Goal: Task Accomplishment & Management: Complete application form

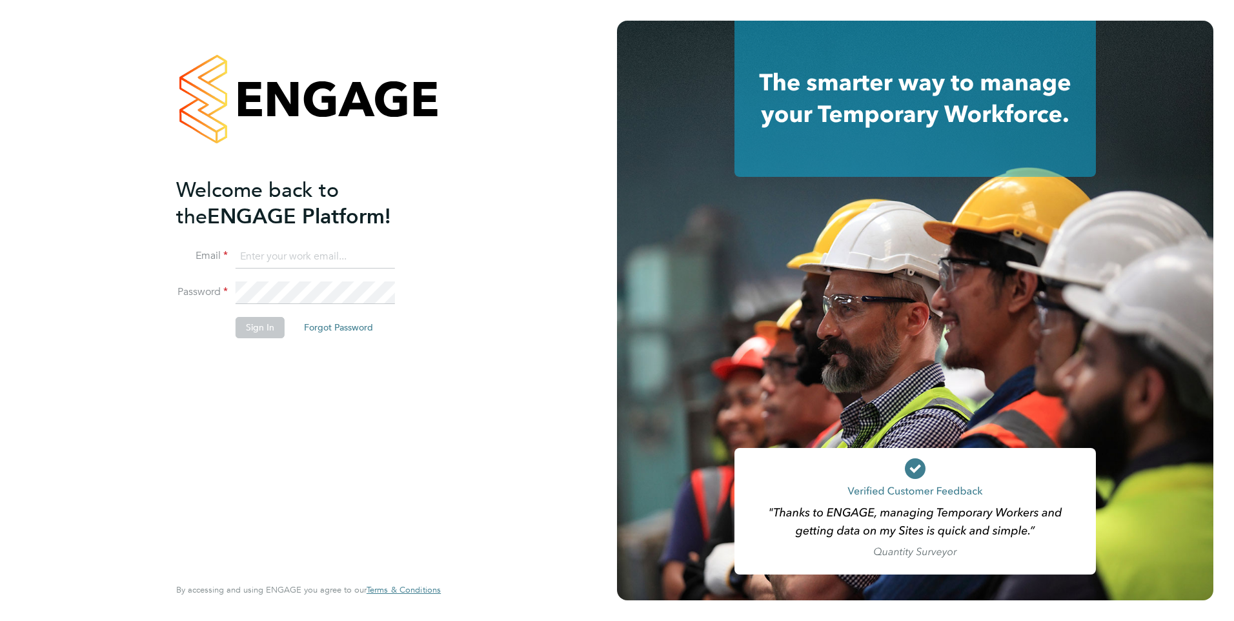
click at [314, 262] on input at bounding box center [315, 256] width 159 height 23
type input "Rachel.Johnson@ncclondon.ac.uk"
click at [266, 326] on button "Sign In" at bounding box center [260, 327] width 49 height 21
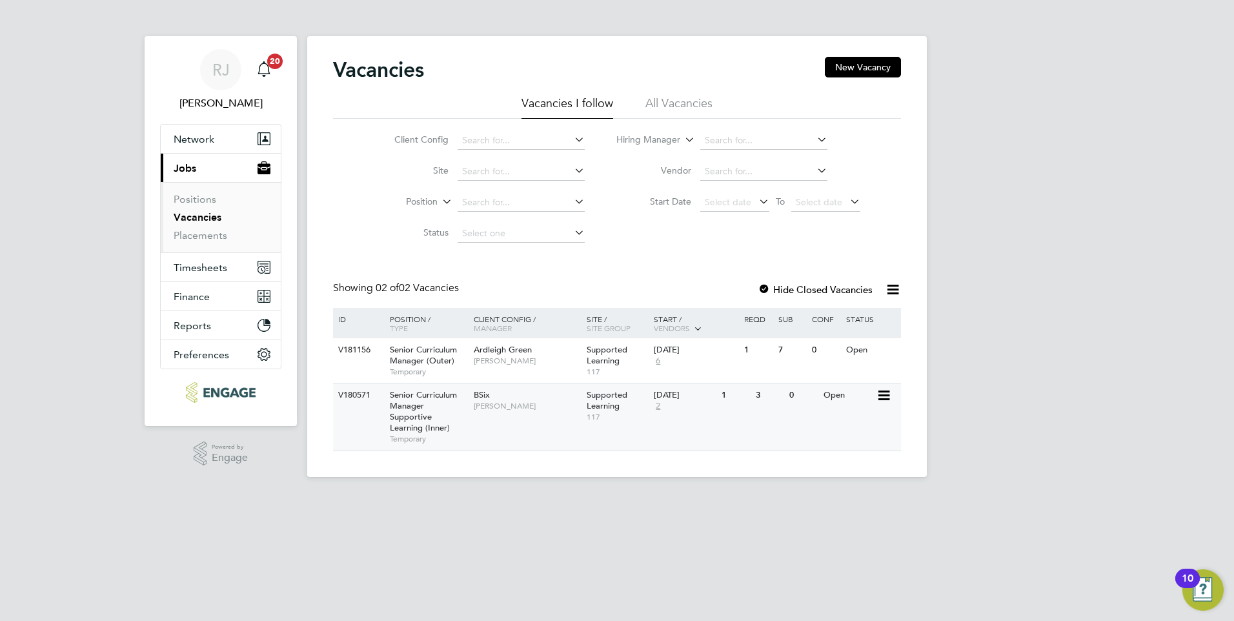
click at [404, 413] on span "Senior Curriculum Manager Supportive Learning (Inner)" at bounding box center [423, 411] width 67 height 44
click at [199, 218] on link "Vacancies" at bounding box center [198, 217] width 48 height 12
click at [201, 269] on span "Timesheets" at bounding box center [201, 267] width 54 height 12
click at [217, 268] on span "Timesheets" at bounding box center [201, 267] width 54 height 12
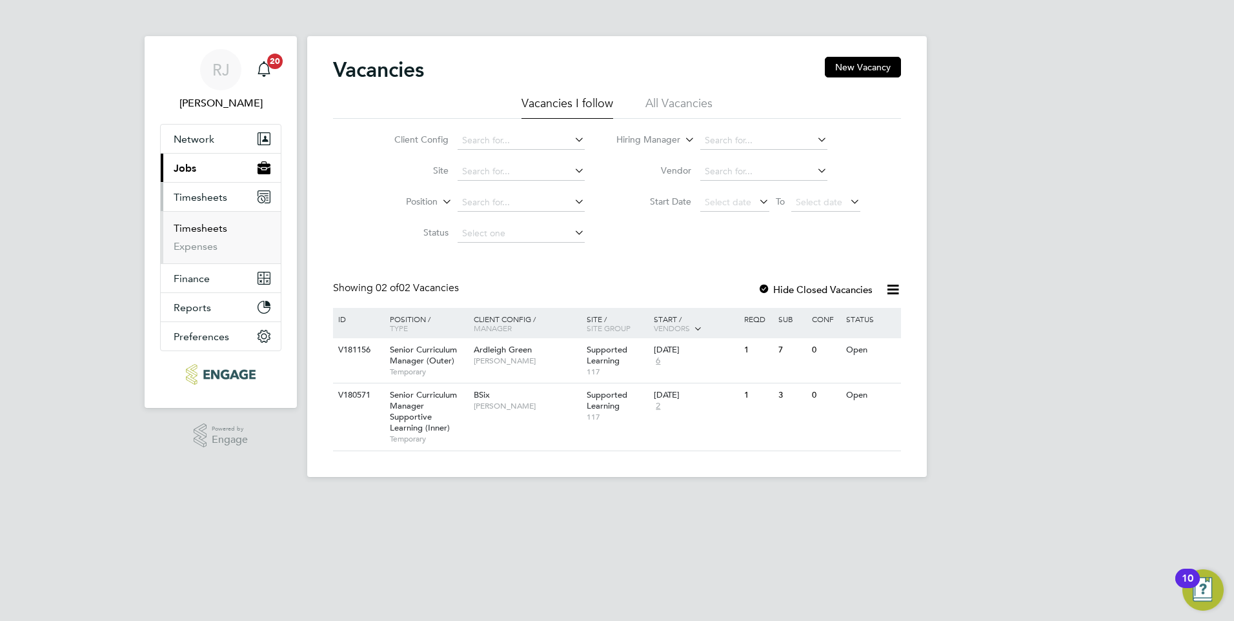
click at [208, 229] on link "Timesheets" at bounding box center [201, 228] width 54 height 12
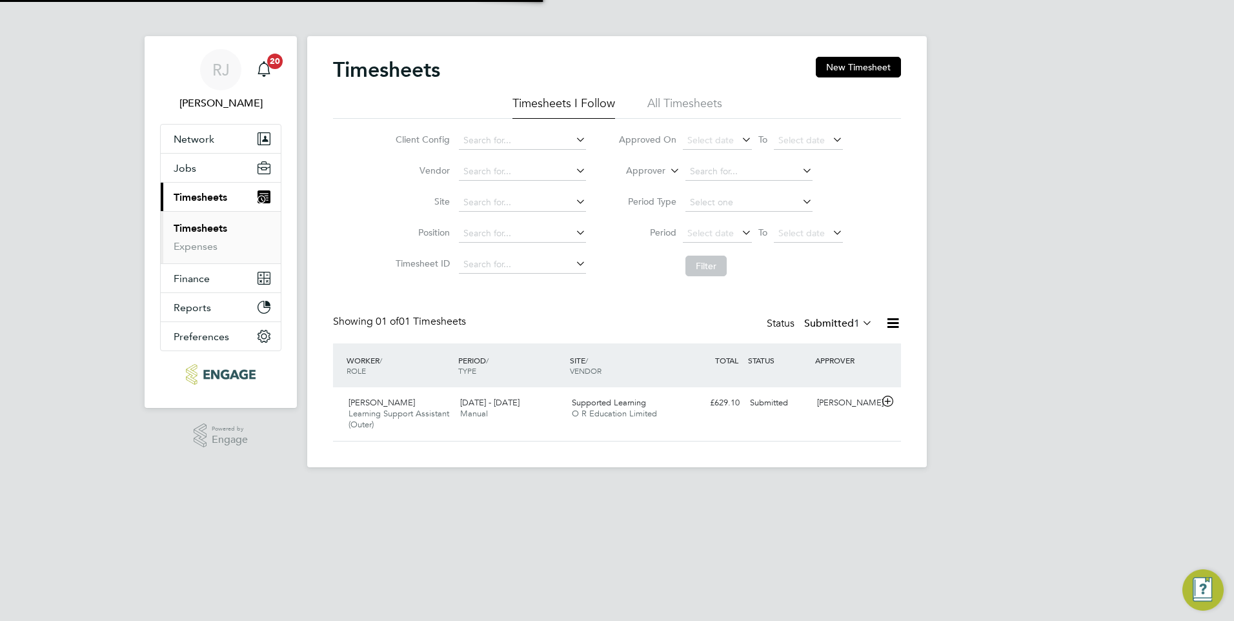
scroll to position [33, 112]
click at [195, 167] on span "Jobs" at bounding box center [185, 168] width 23 height 12
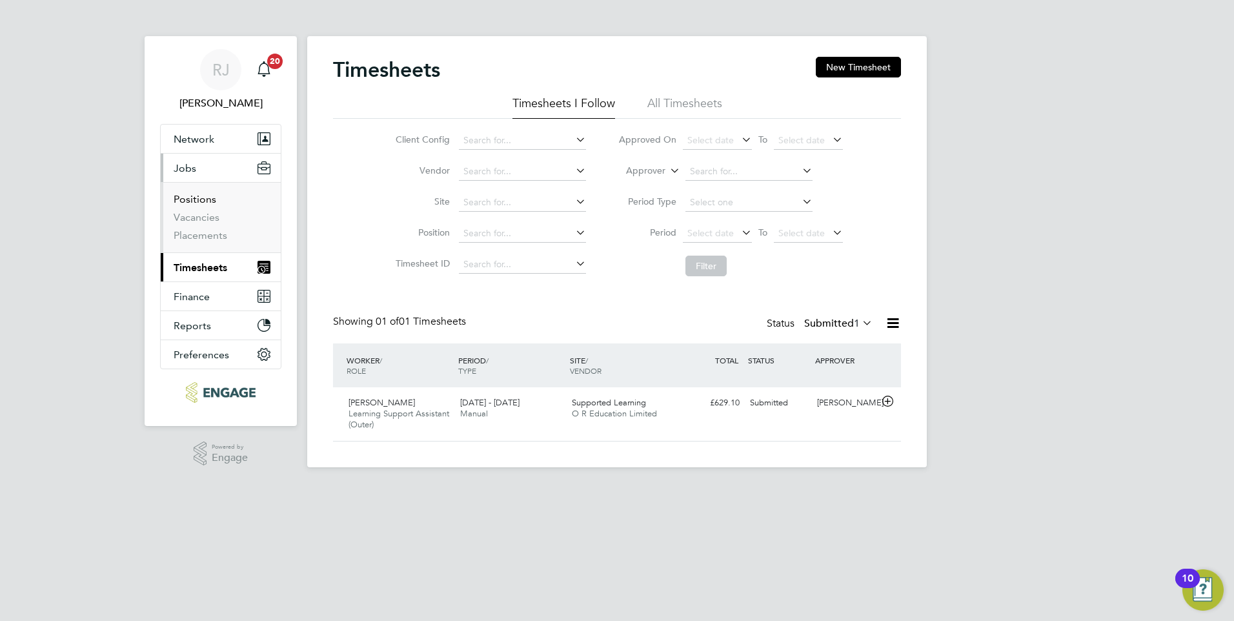
click at [202, 198] on link "Positions" at bounding box center [195, 199] width 43 height 12
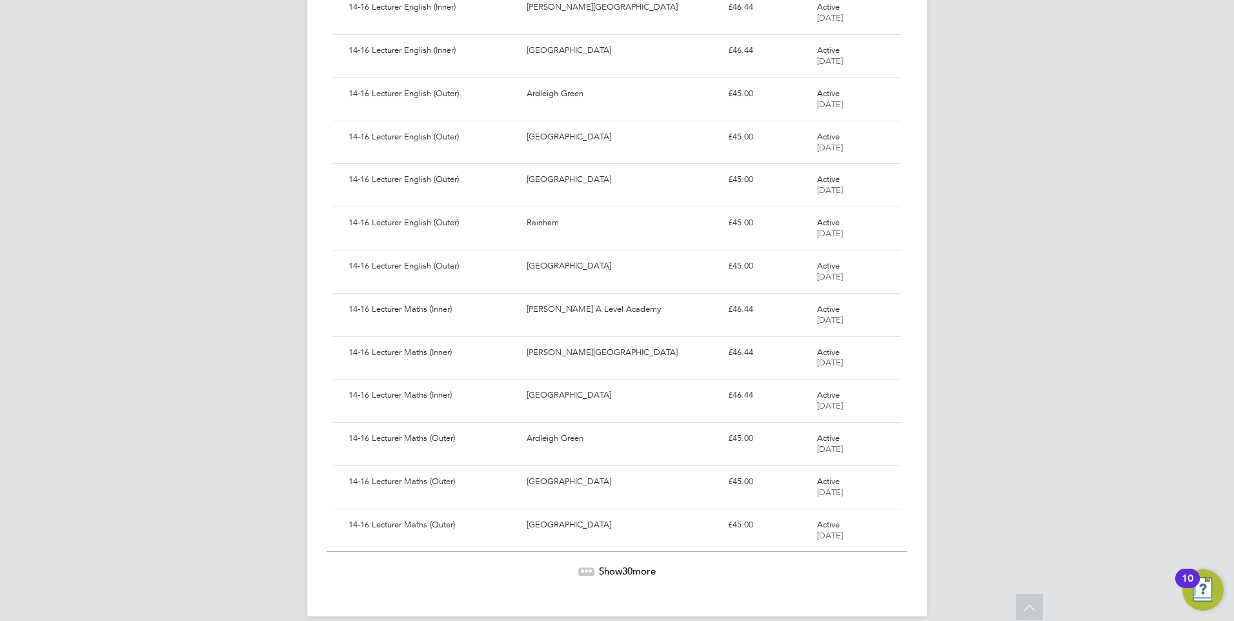
scroll to position [992, 0]
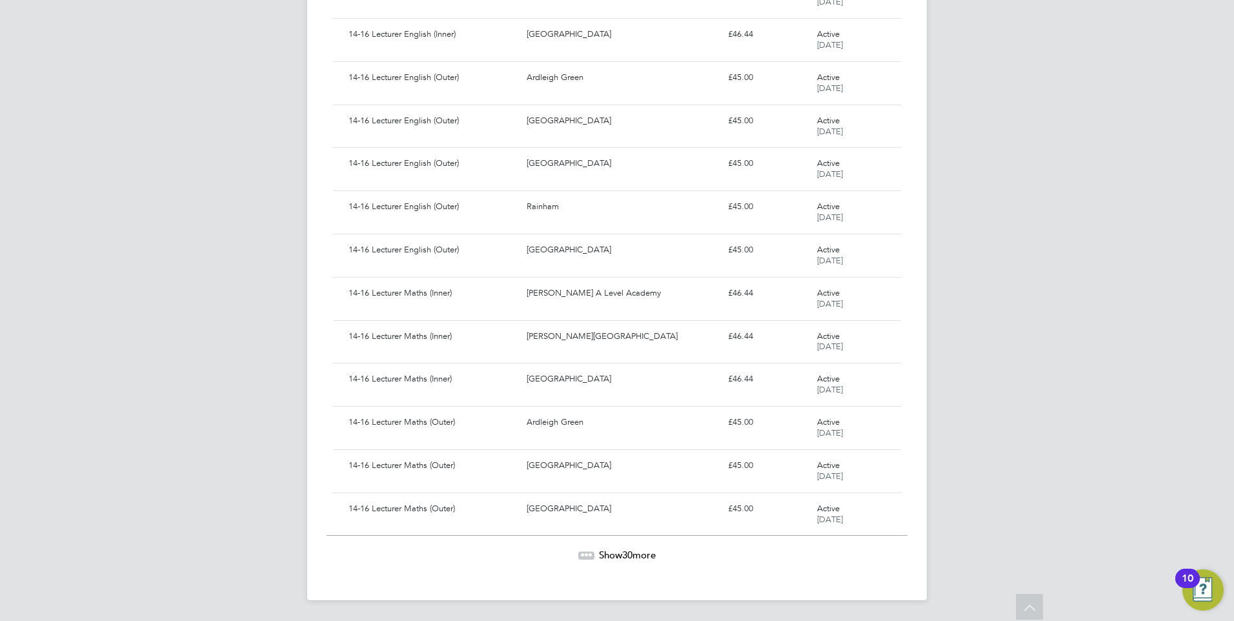
click at [628, 552] on span "30" at bounding box center [627, 554] width 10 height 12
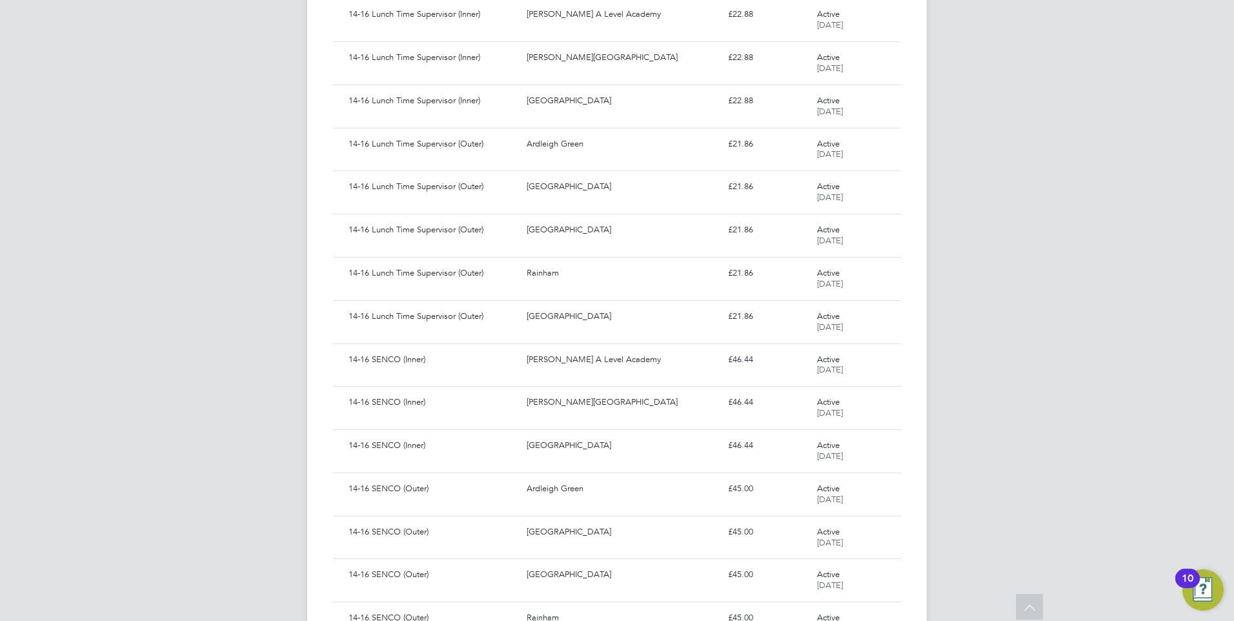
scroll to position [2285, 0]
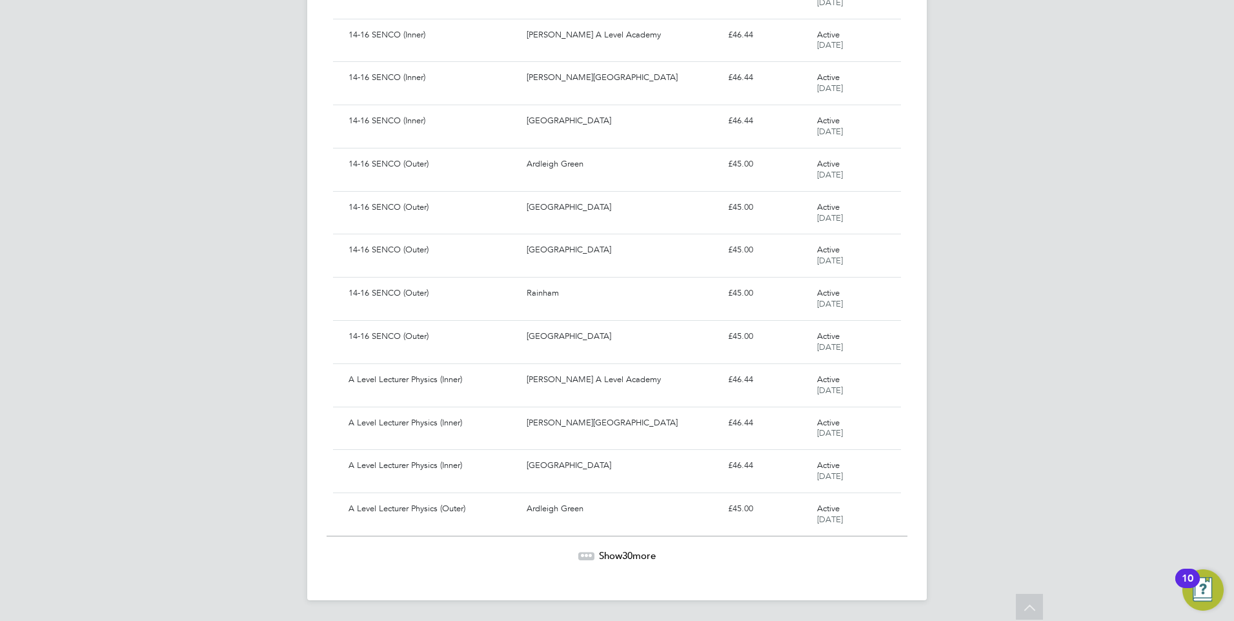
click at [615, 554] on span "Show 30 more" at bounding box center [627, 555] width 57 height 12
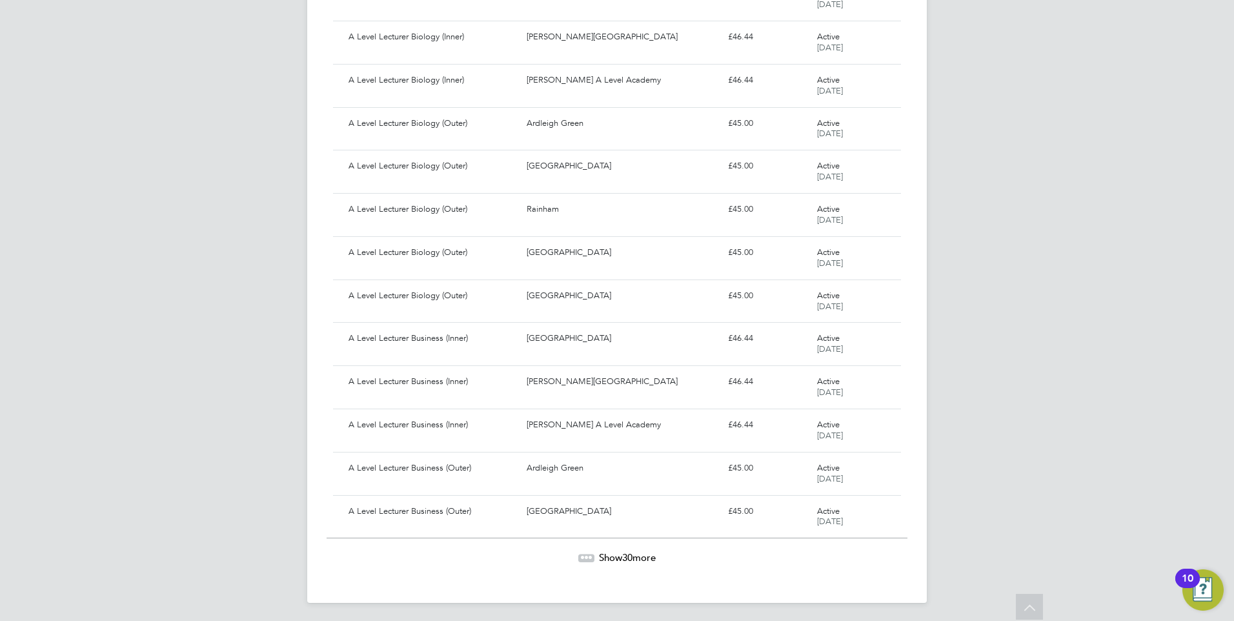
scroll to position [3578, 0]
click at [624, 553] on span "30" at bounding box center [627, 554] width 10 height 12
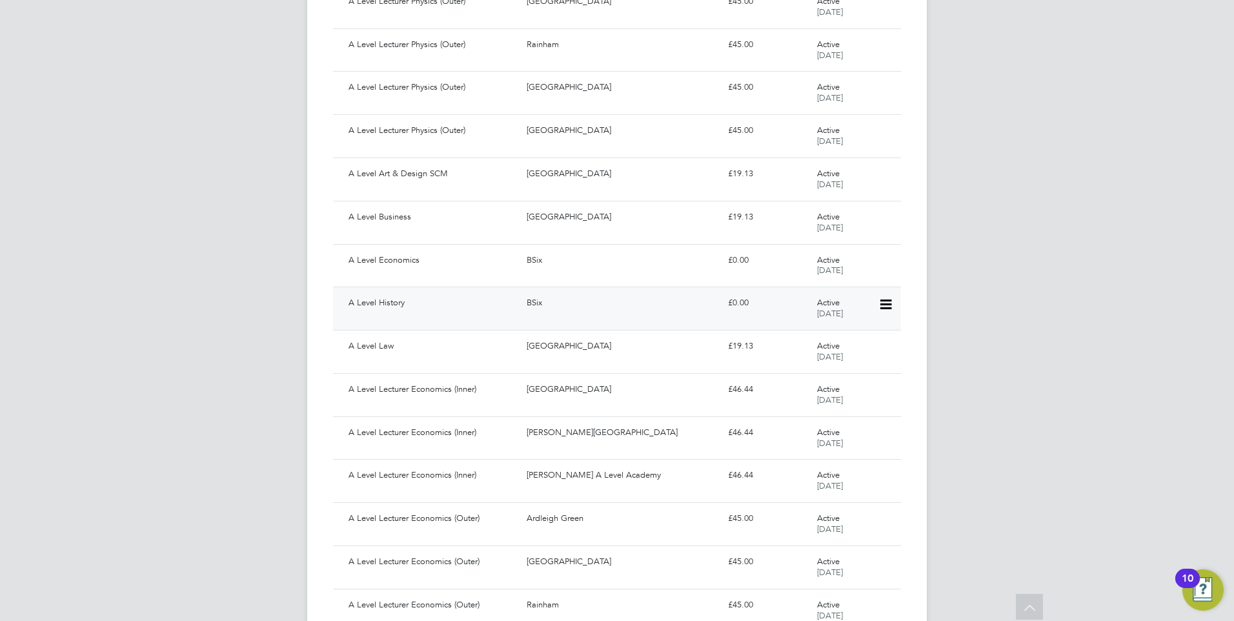
scroll to position [2675, 0]
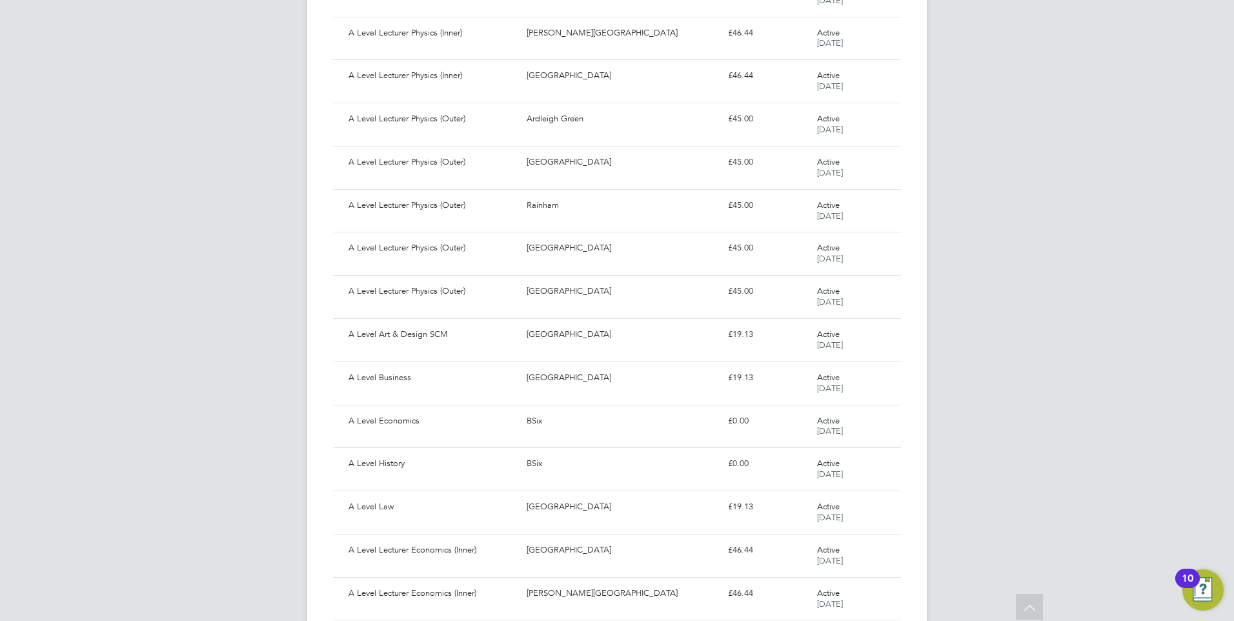
click at [1036, 599] on icon at bounding box center [1029, 609] width 23 height 30
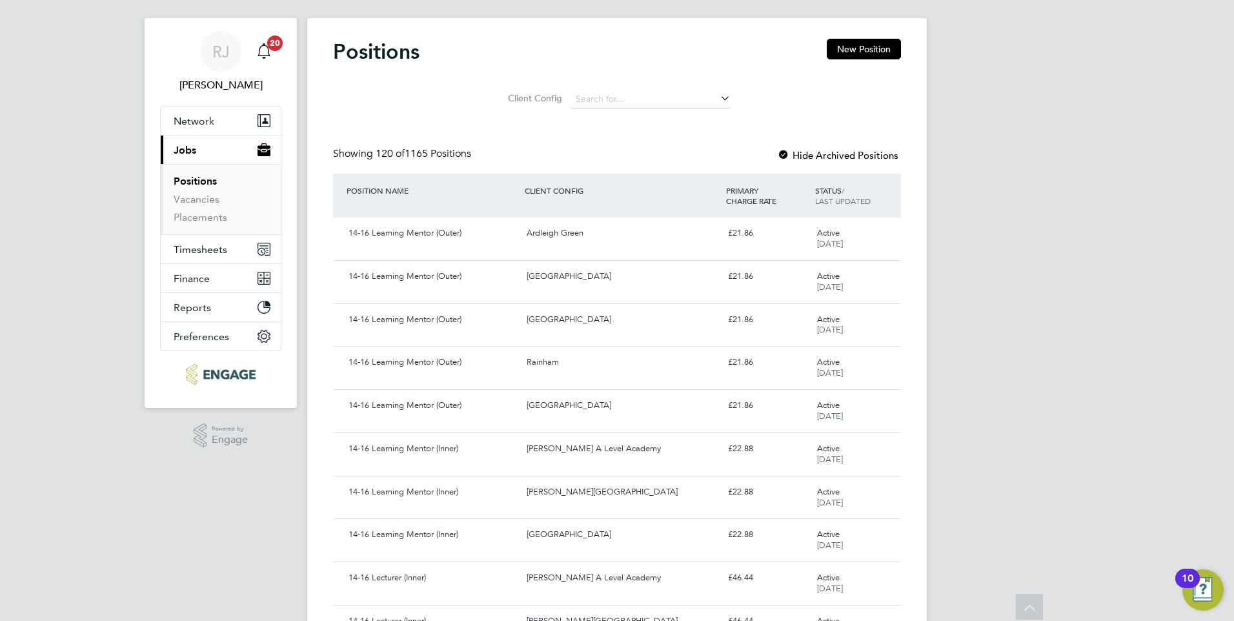
scroll to position [0, 0]
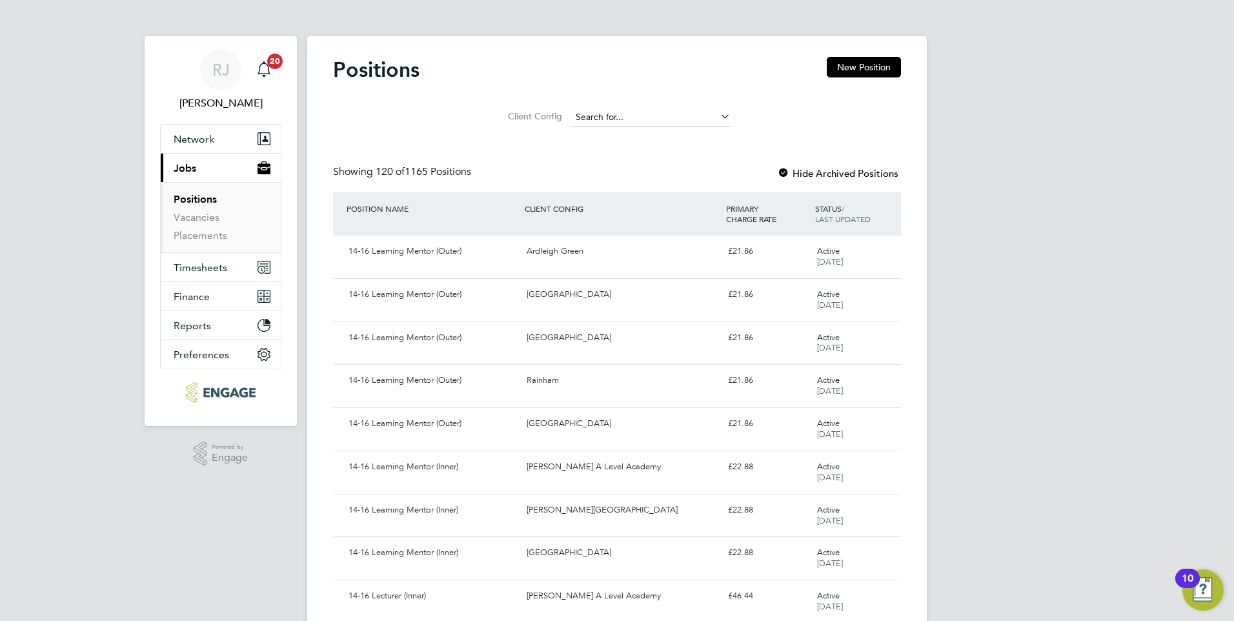
click at [651, 114] on input at bounding box center [650, 117] width 159 height 18
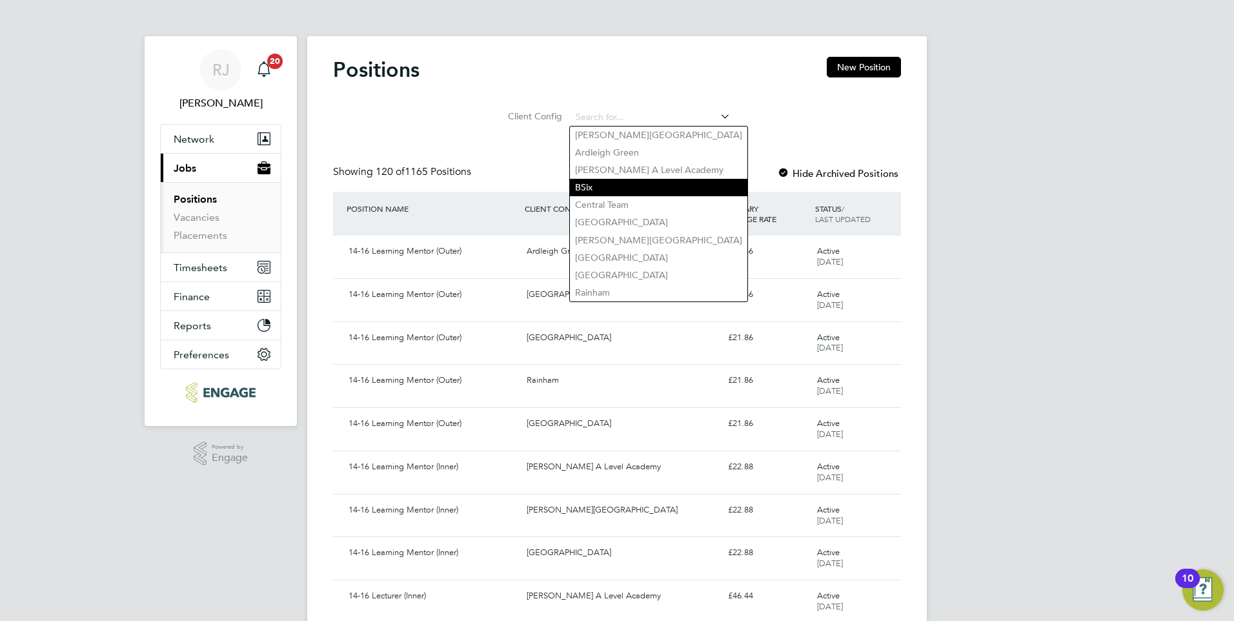
click at [609, 184] on li "BSix" at bounding box center [658, 187] width 177 height 17
type input "BSix"
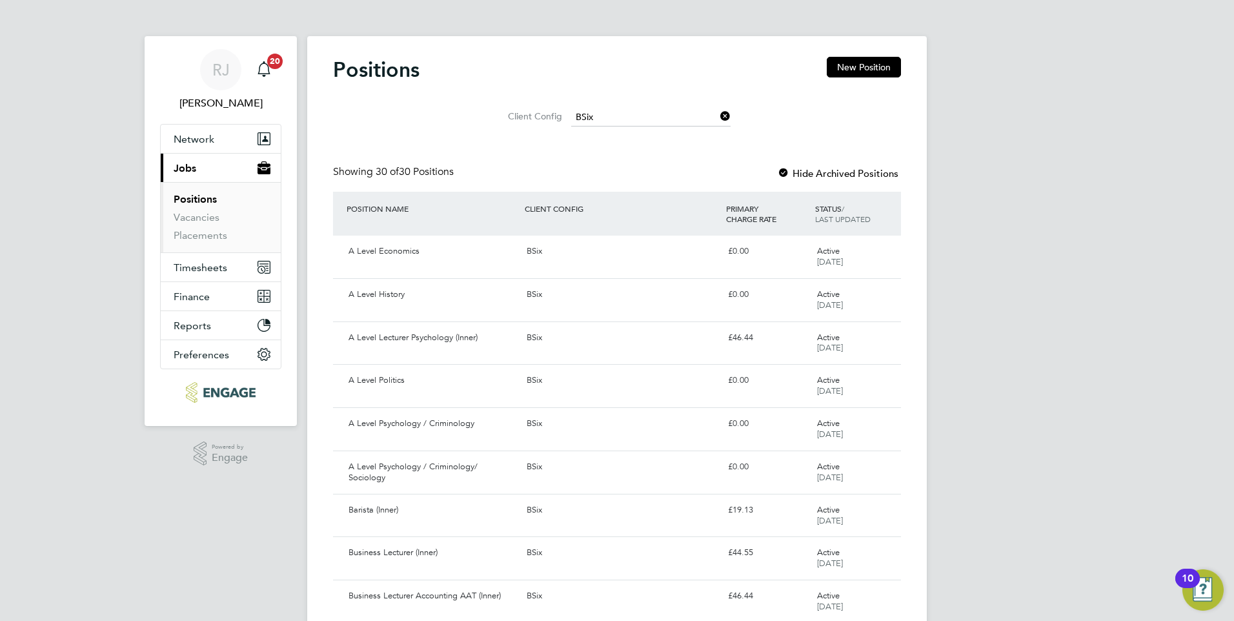
click at [797, 171] on label "Hide Archived Positions" at bounding box center [837, 173] width 121 height 12
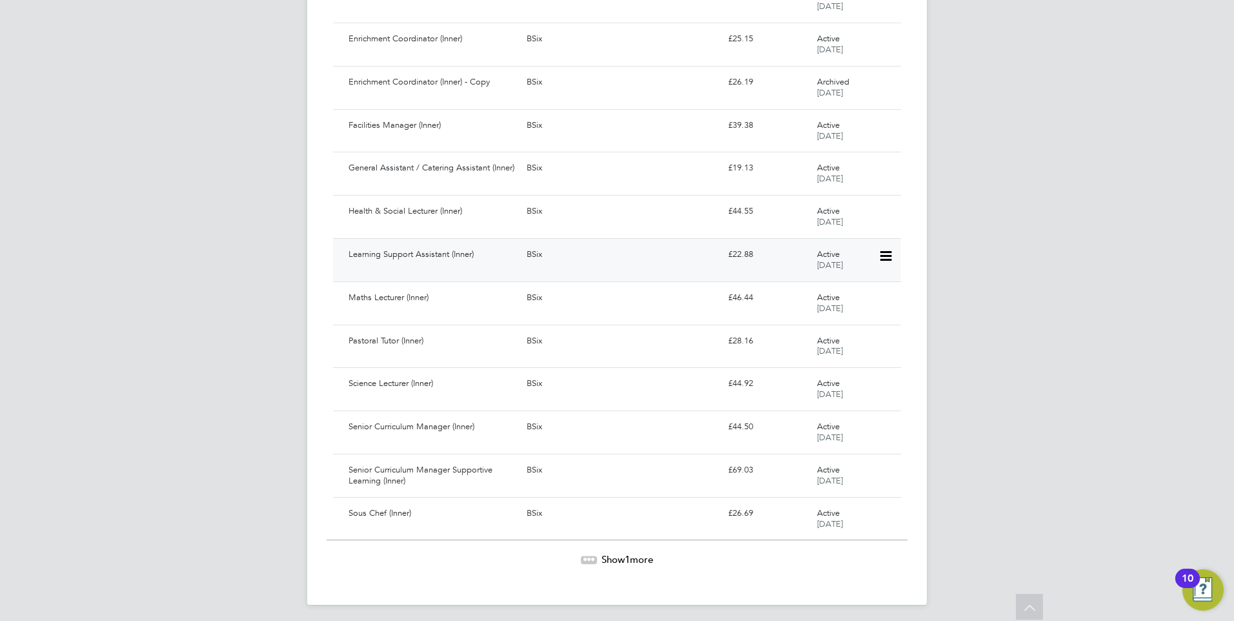
scroll to position [992, 0]
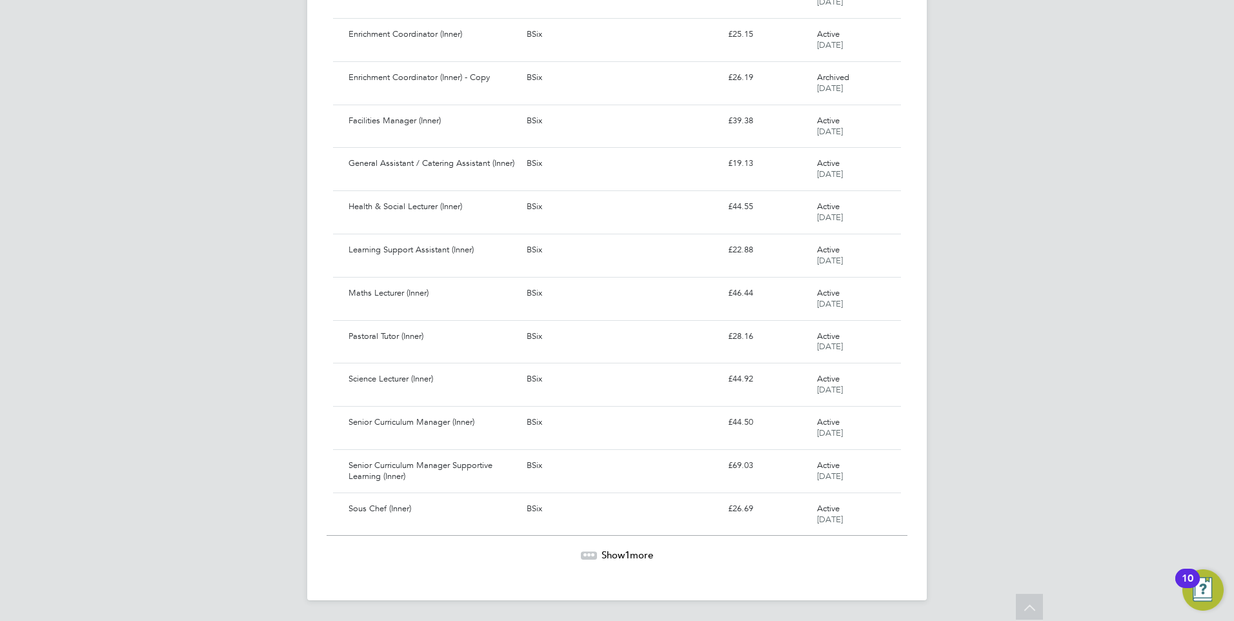
click at [638, 556] on span "Show 1 more" at bounding box center [627, 554] width 52 height 12
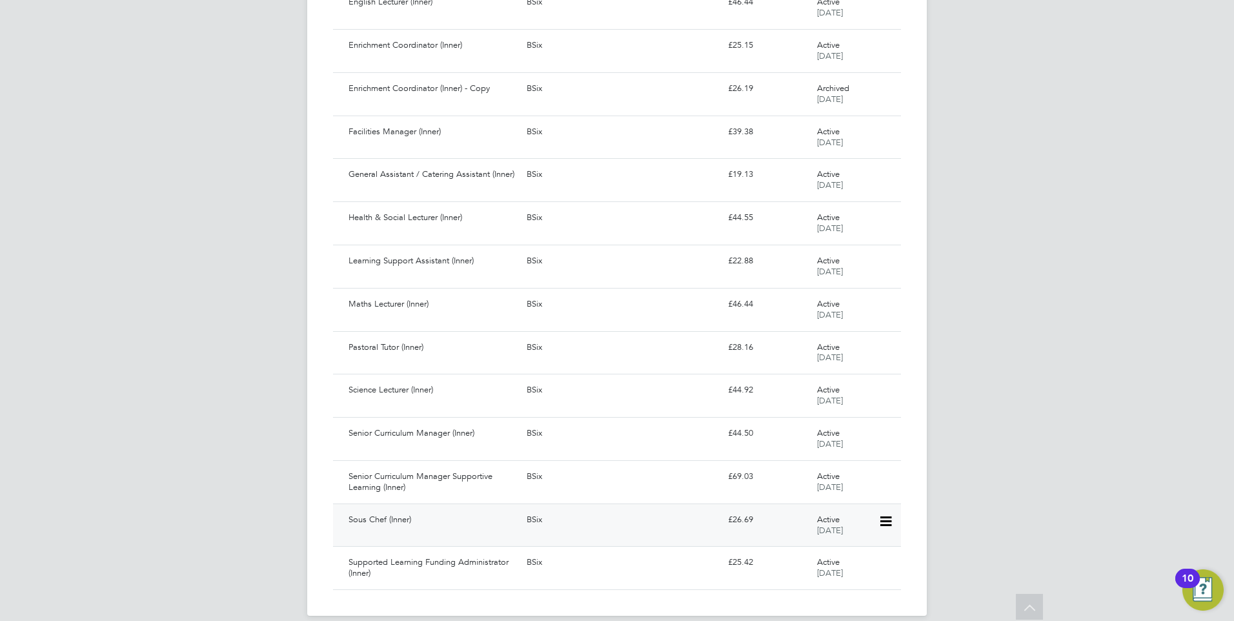
scroll to position [997, 0]
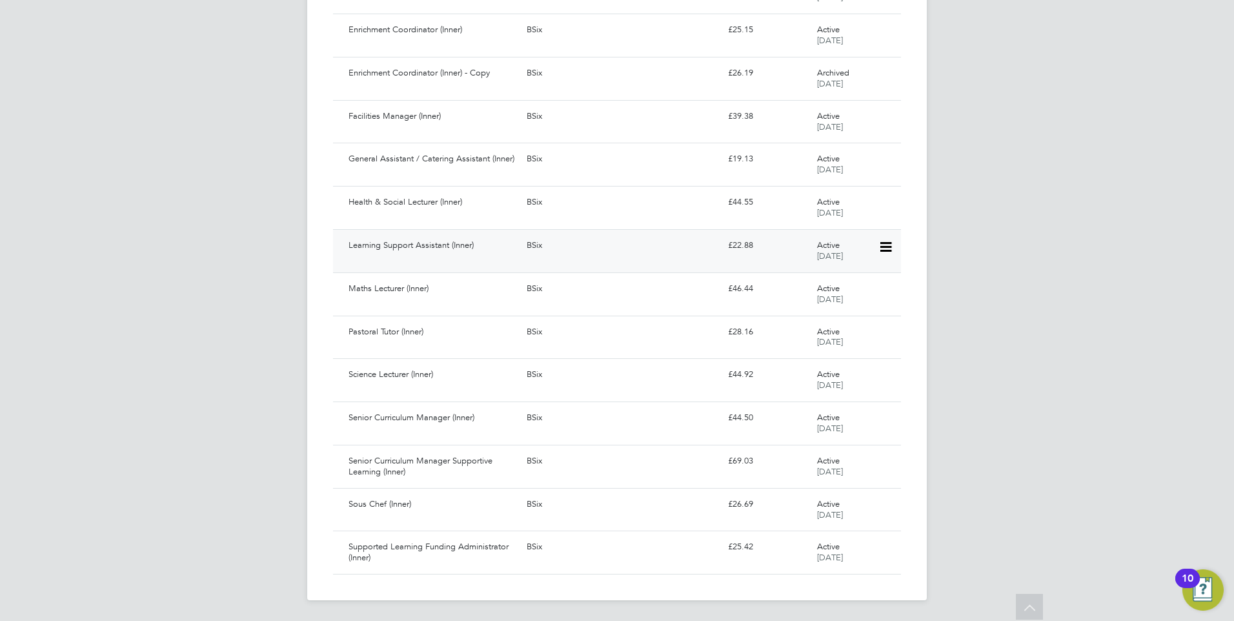
click at [469, 243] on div "Learning Support Assistant (Inner)" at bounding box center [432, 245] width 178 height 21
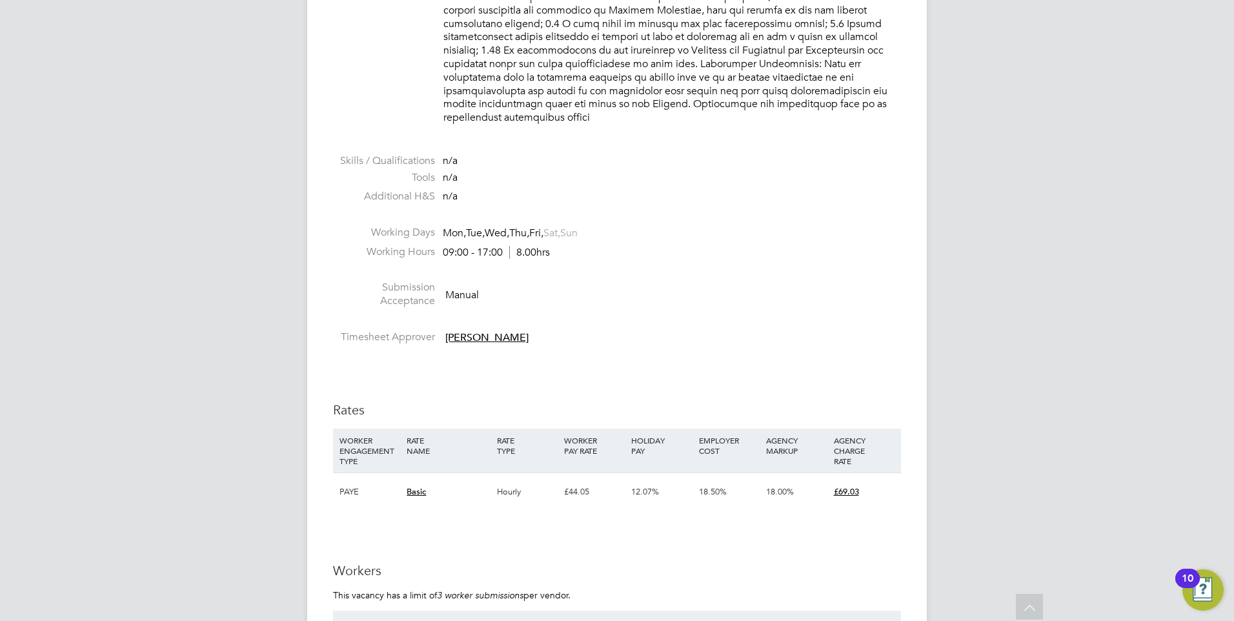
scroll to position [1613, 0]
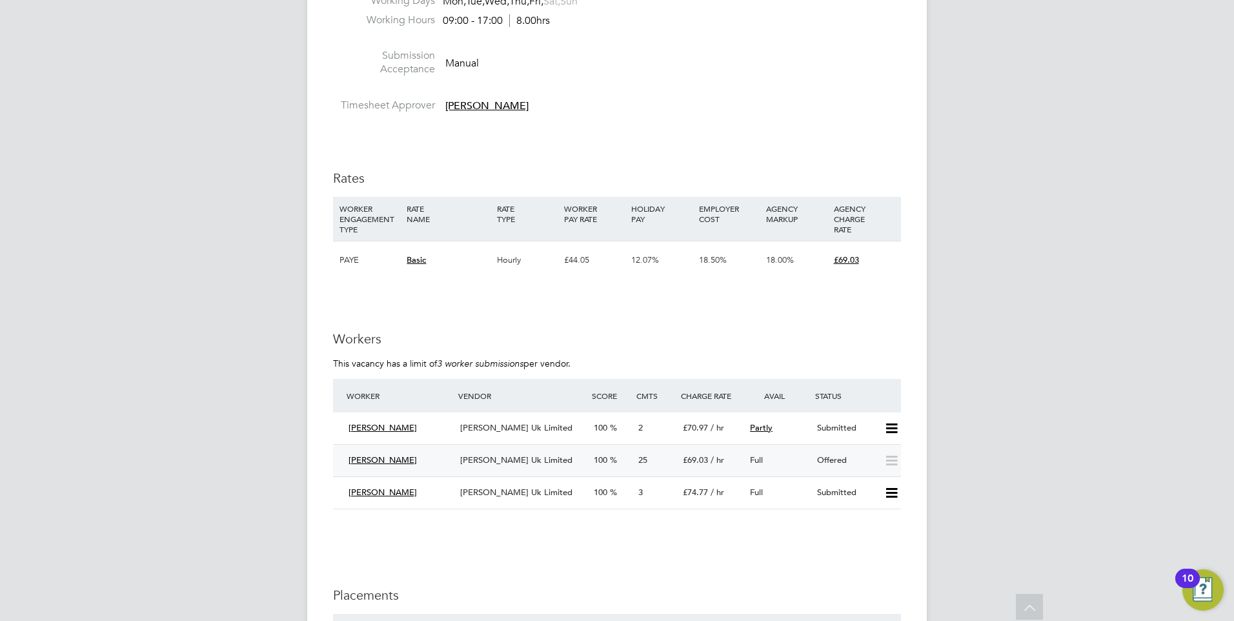
click at [500, 454] on span "Morgan Hunt Uk Limited" at bounding box center [516, 459] width 112 height 11
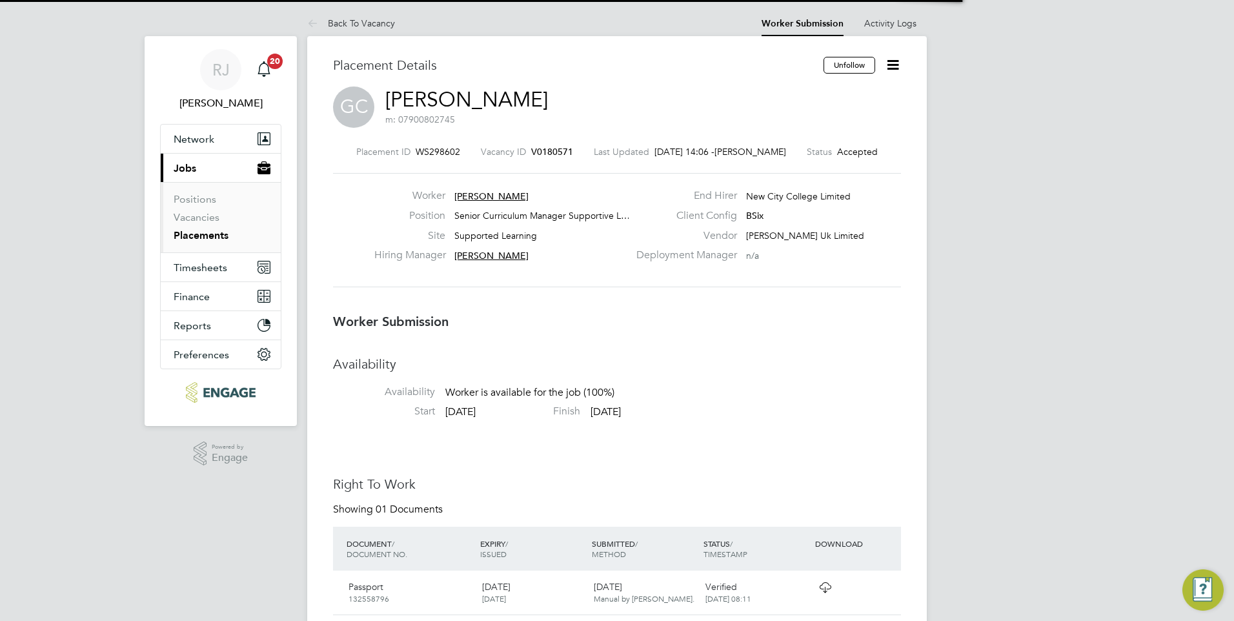
scroll to position [6, 6]
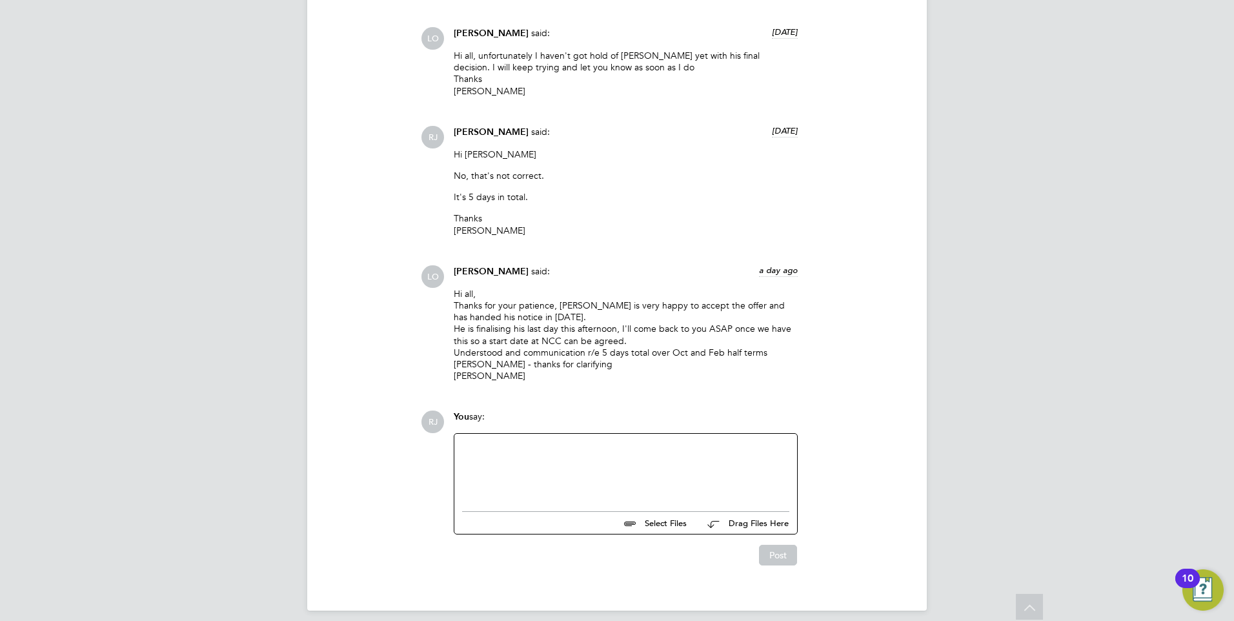
click at [531, 434] on div at bounding box center [625, 469] width 343 height 71
click at [523, 441] on div at bounding box center [625, 468] width 327 height 55
click at [777, 545] on button "Post" at bounding box center [778, 555] width 38 height 21
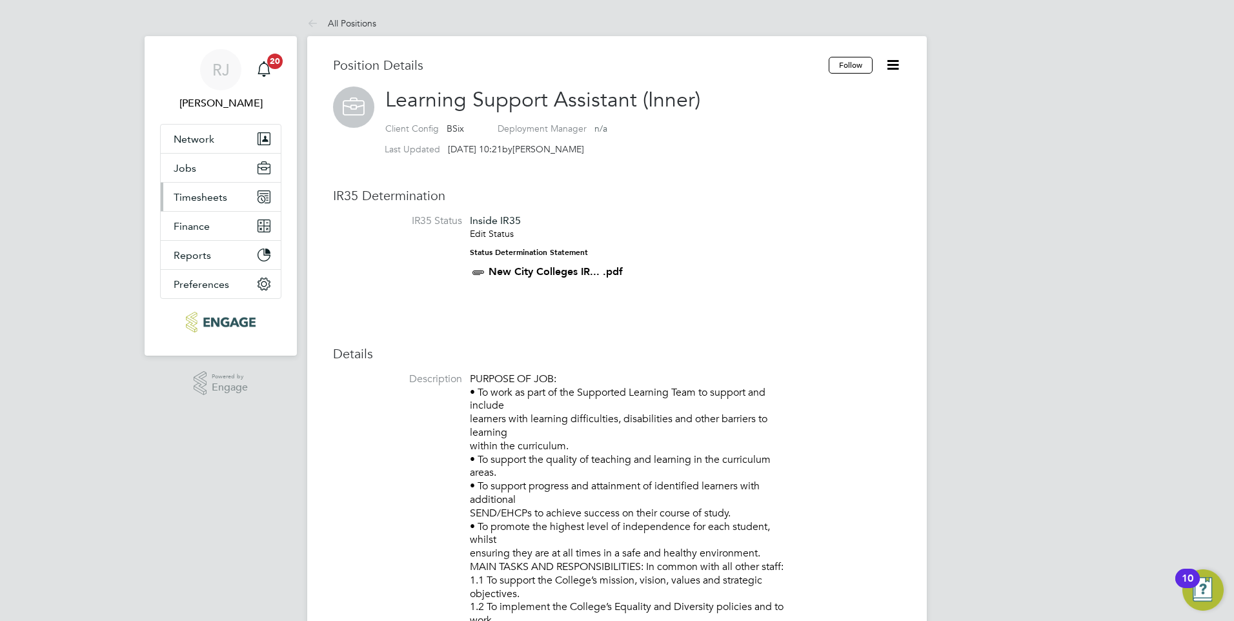
click at [194, 201] on span "Timesheets" at bounding box center [201, 197] width 54 height 12
click at [206, 200] on span "Timesheets" at bounding box center [201, 197] width 54 height 12
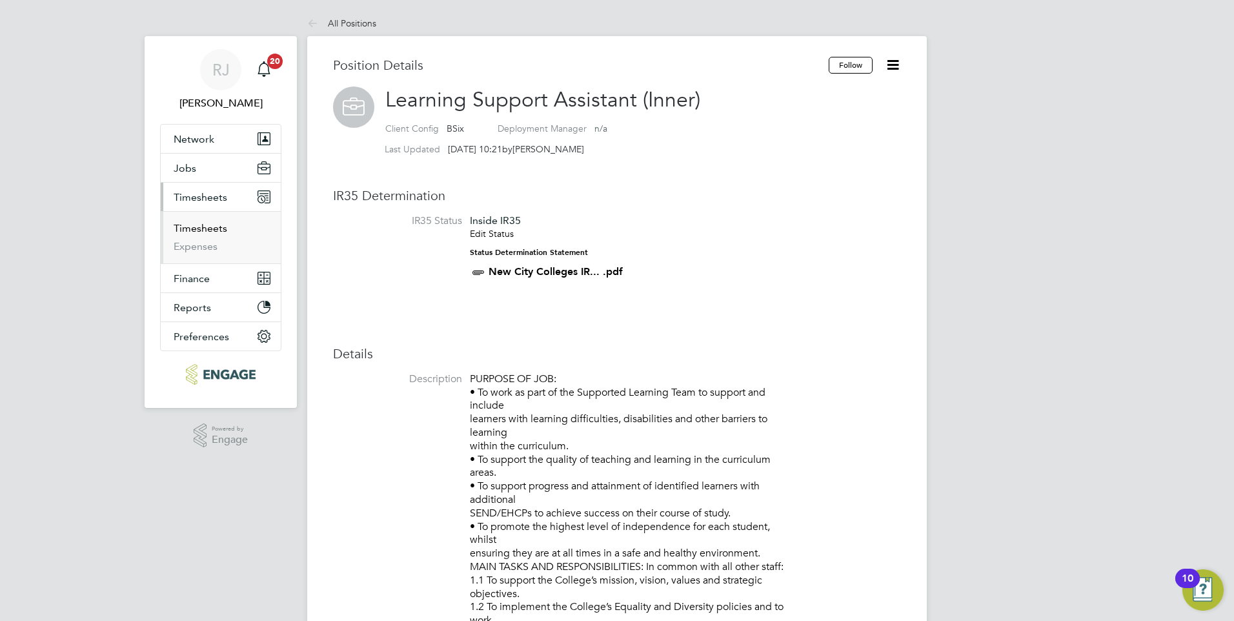
click at [208, 226] on link "Timesheets" at bounding box center [201, 228] width 54 height 12
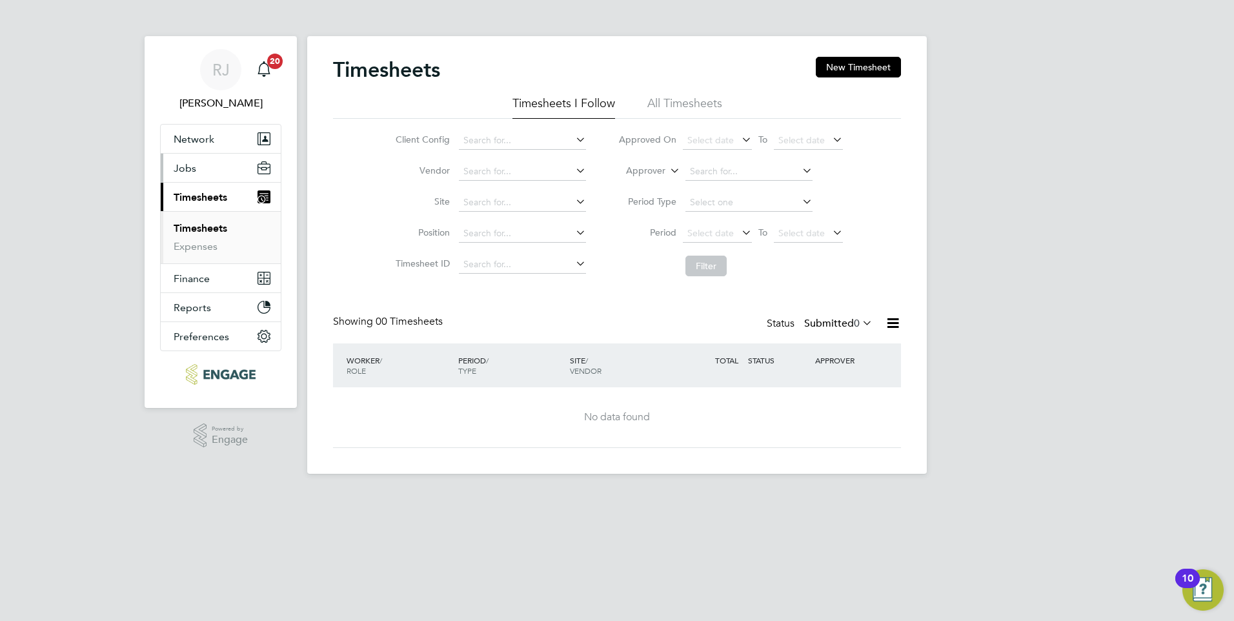
click at [194, 172] on span "Jobs" at bounding box center [185, 168] width 23 height 12
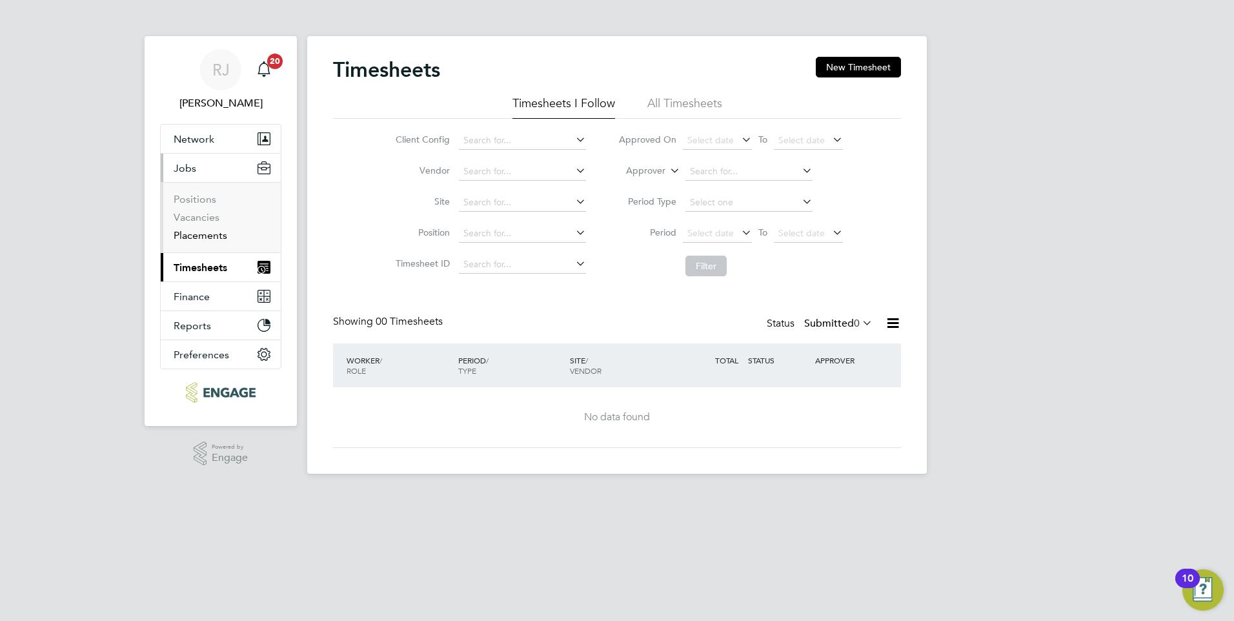
click at [203, 236] on link "Placements" at bounding box center [201, 235] width 54 height 12
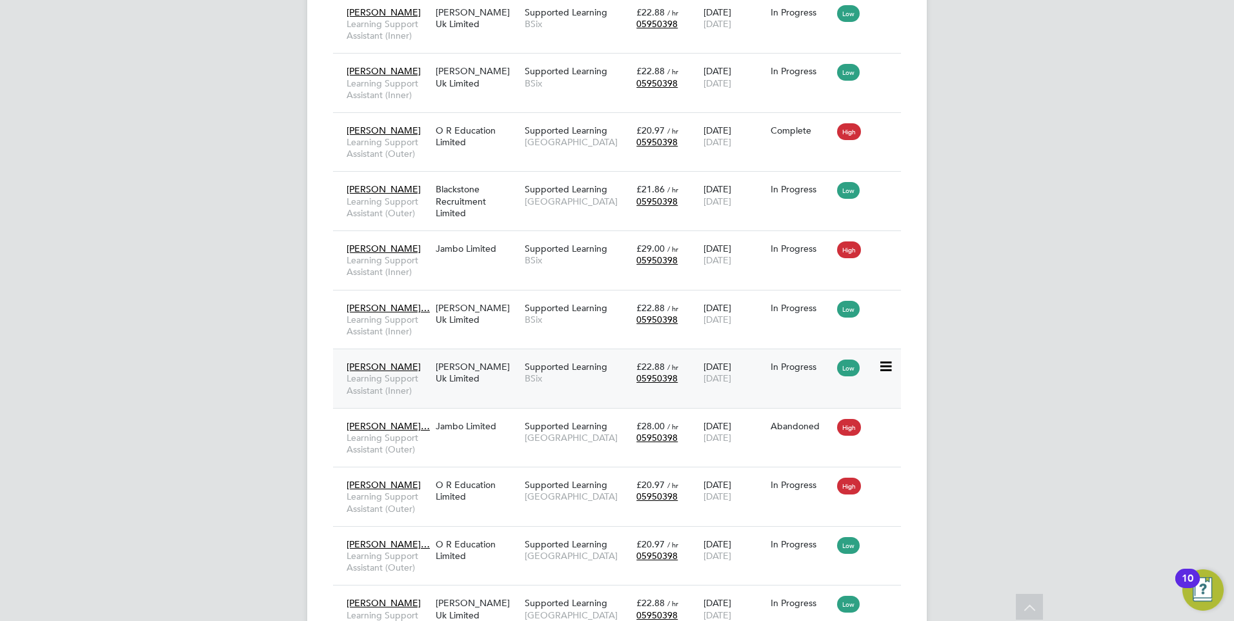
click at [395, 368] on span "[PERSON_NAME]" at bounding box center [383, 367] width 74 height 12
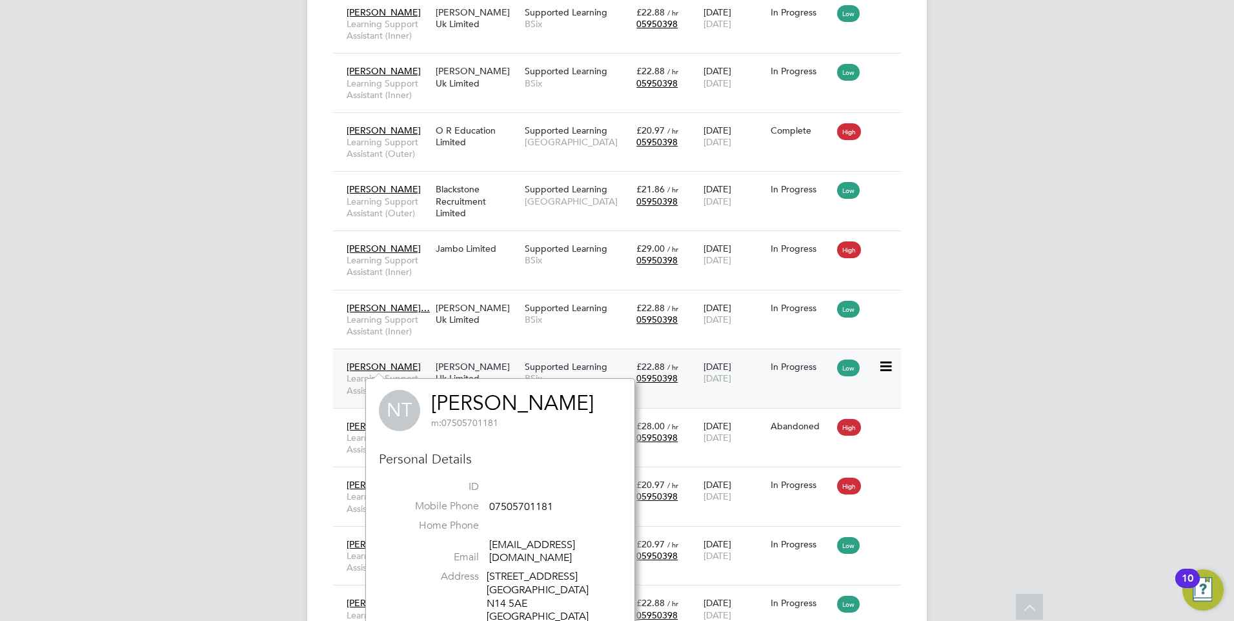
click at [472, 365] on div "[PERSON_NAME] Uk Limited" at bounding box center [476, 372] width 89 height 36
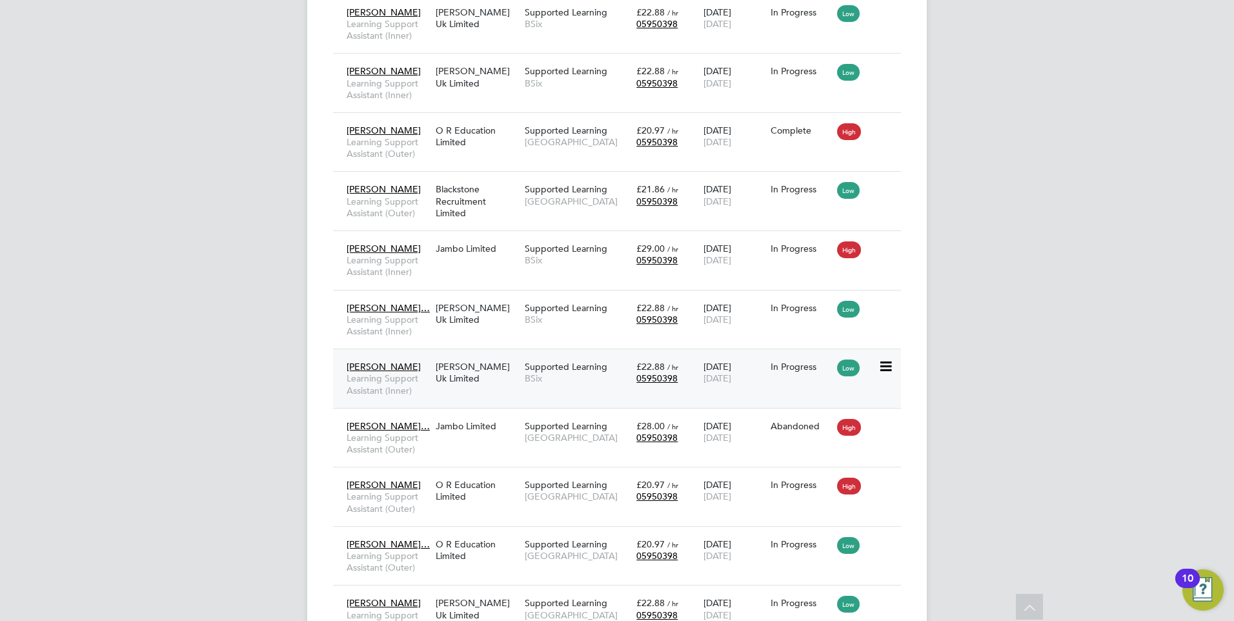
click at [468, 367] on div "[PERSON_NAME] Uk Limited" at bounding box center [476, 372] width 89 height 36
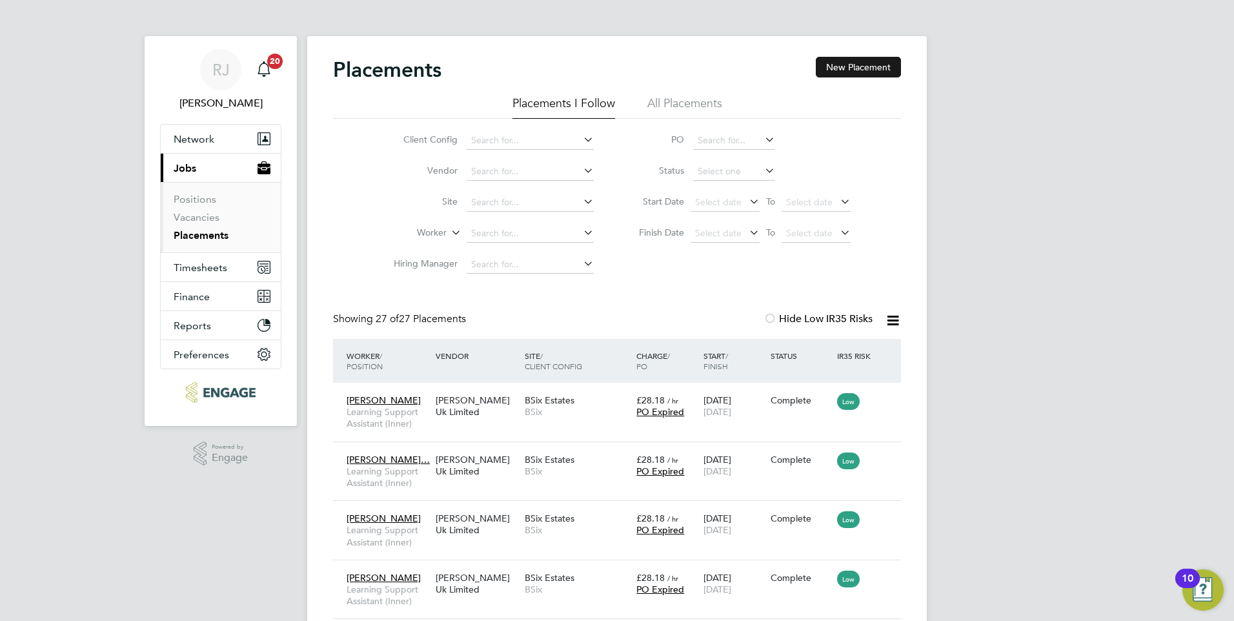
click at [850, 66] on button "New Placement" at bounding box center [858, 67] width 85 height 21
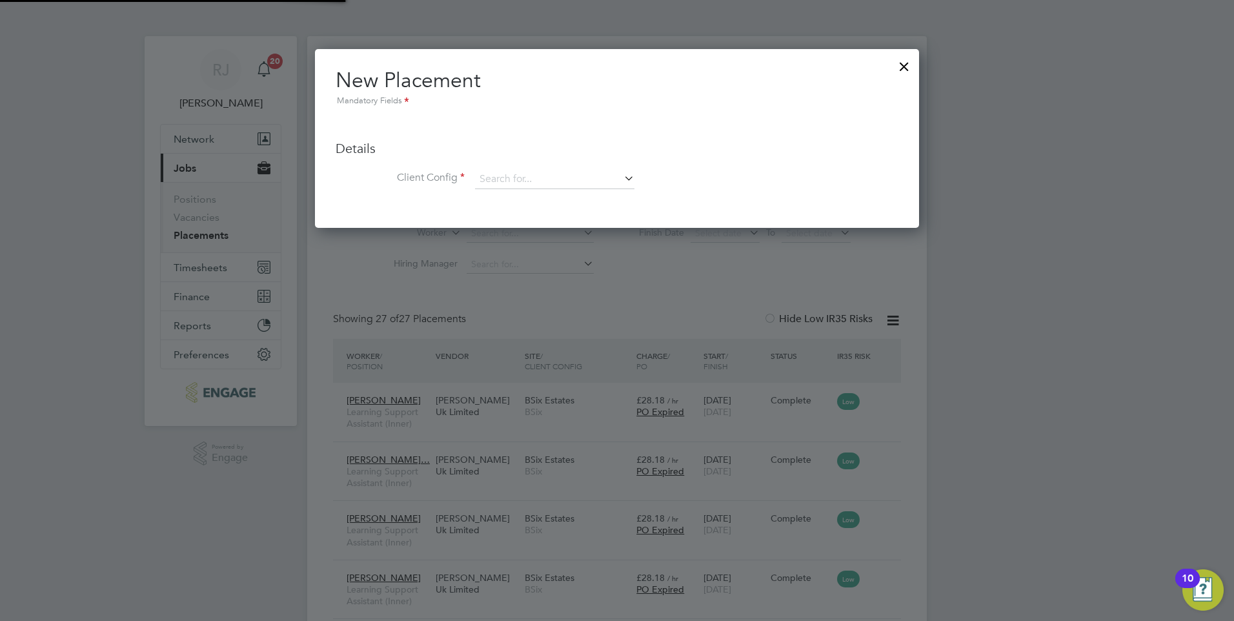
scroll to position [179, 605]
click at [621, 177] on icon at bounding box center [621, 178] width 0 height 18
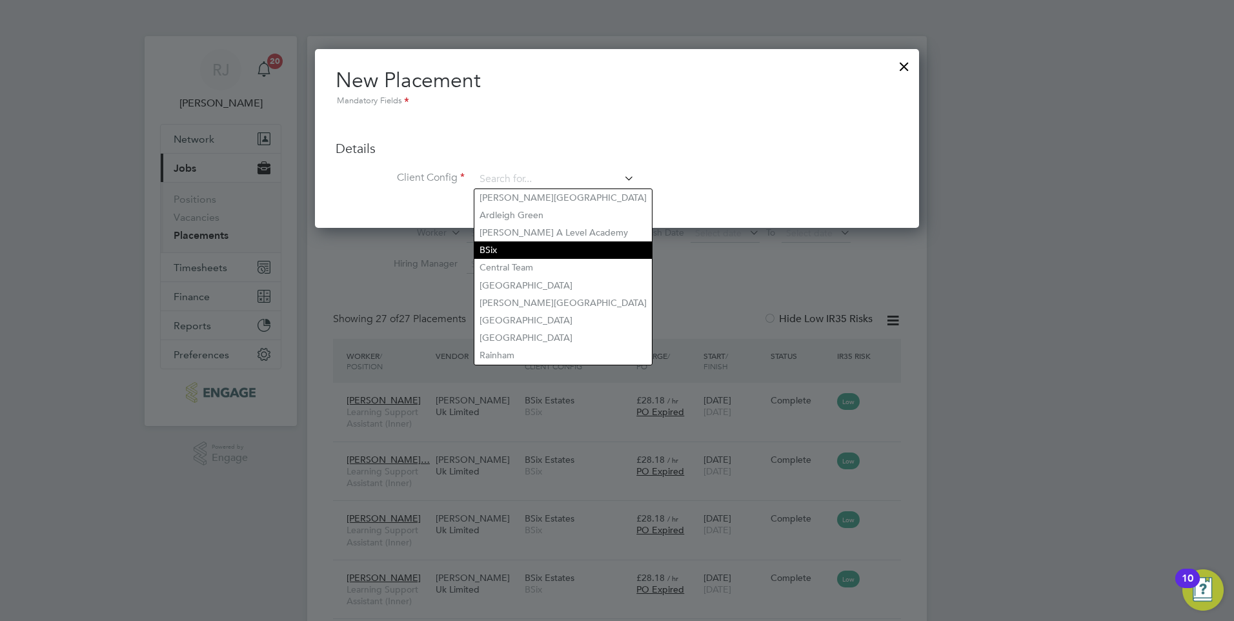
click at [514, 250] on li "BSix" at bounding box center [562, 249] width 177 height 17
type input "BSix"
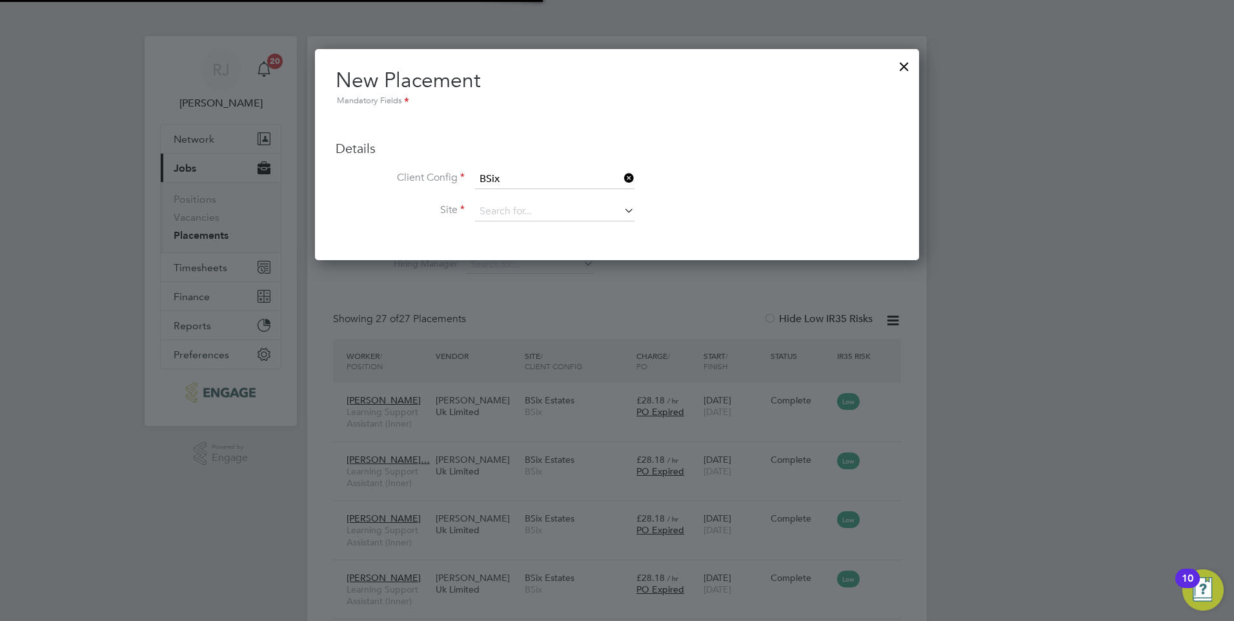
scroll to position [211, 605]
click at [621, 210] on icon at bounding box center [621, 210] width 0 height 18
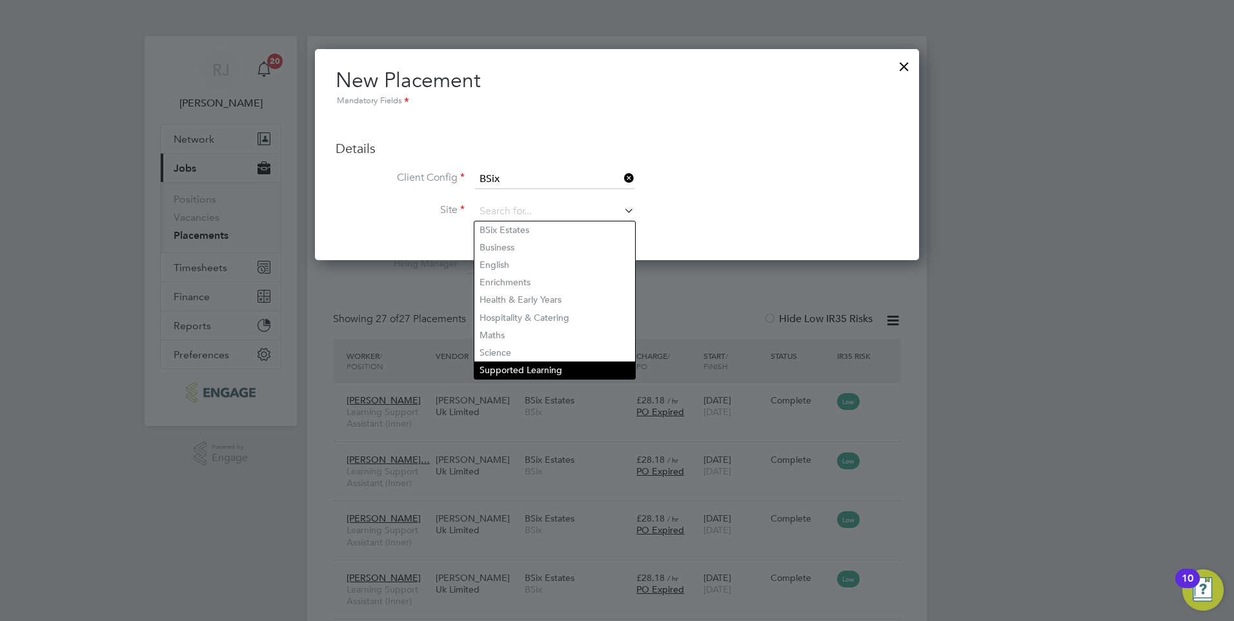
click at [552, 361] on li "Supported Learning" at bounding box center [554, 369] width 161 height 17
type input "Supported Learning"
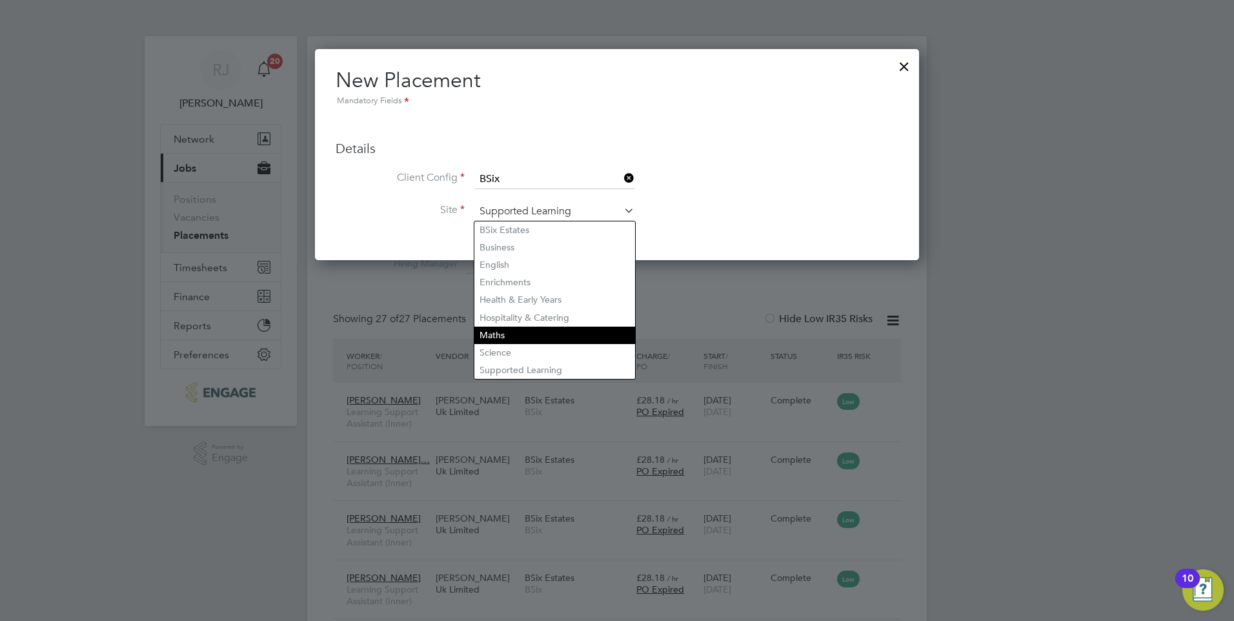
scroll to position [1360, 605]
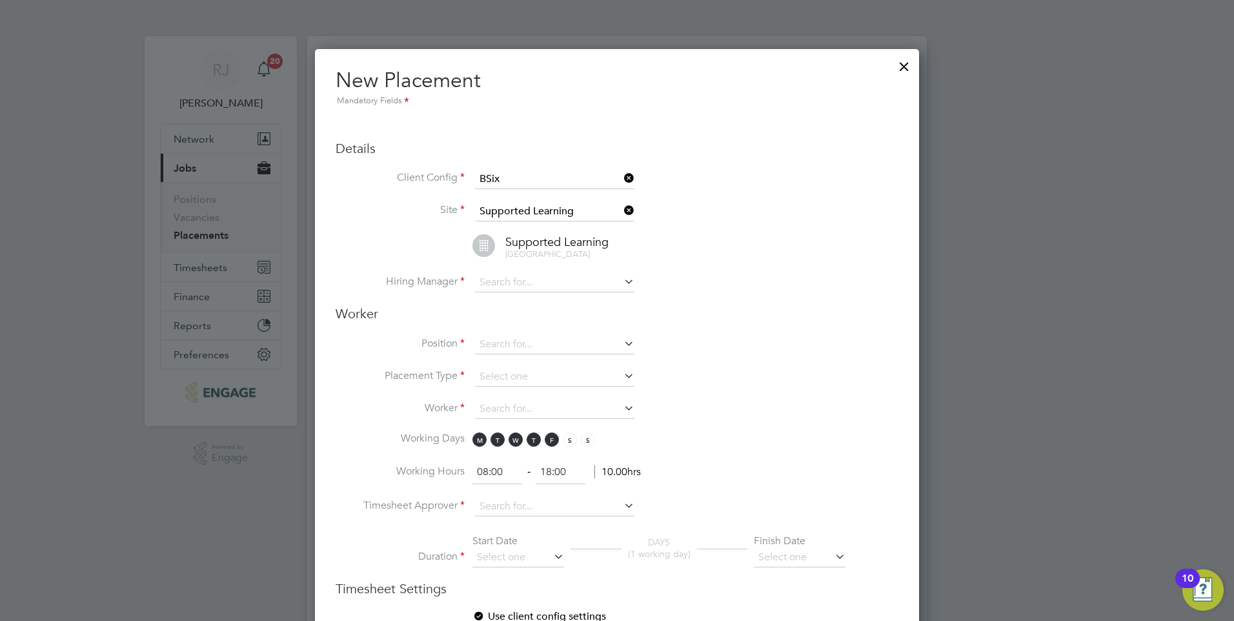
click at [621, 283] on icon at bounding box center [621, 281] width 0 height 18
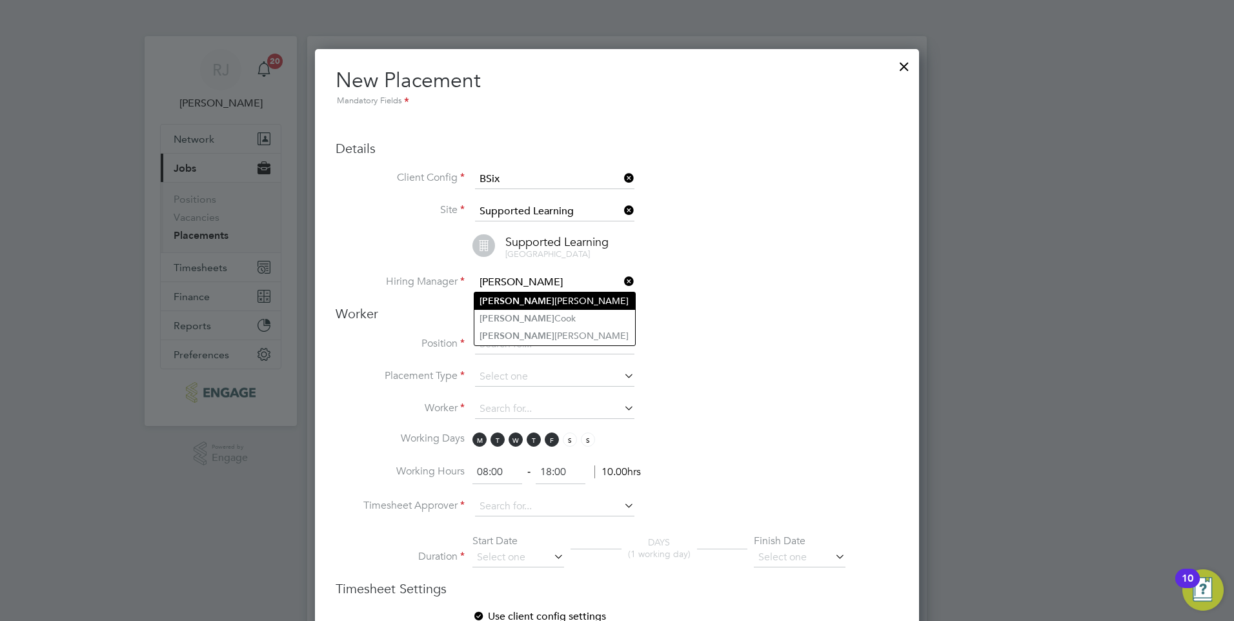
click at [568, 302] on li "Rachel Johnson" at bounding box center [554, 300] width 161 height 17
type input "[PERSON_NAME]"
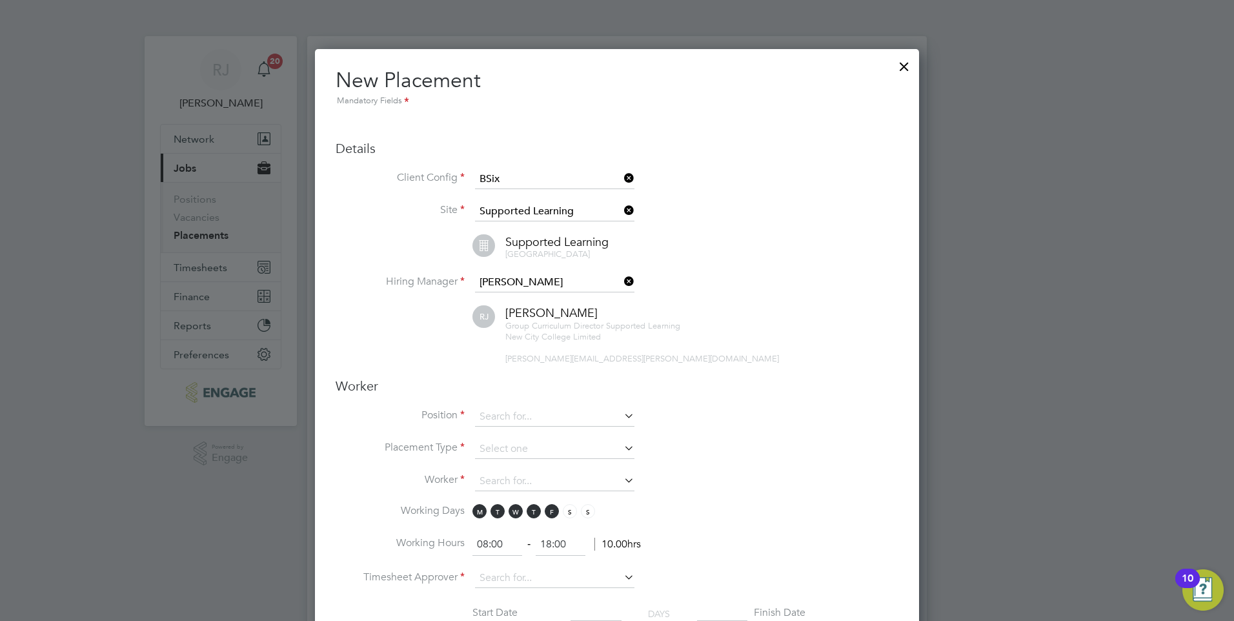
scroll to position [1432, 605]
click at [621, 417] on icon at bounding box center [621, 416] width 0 height 18
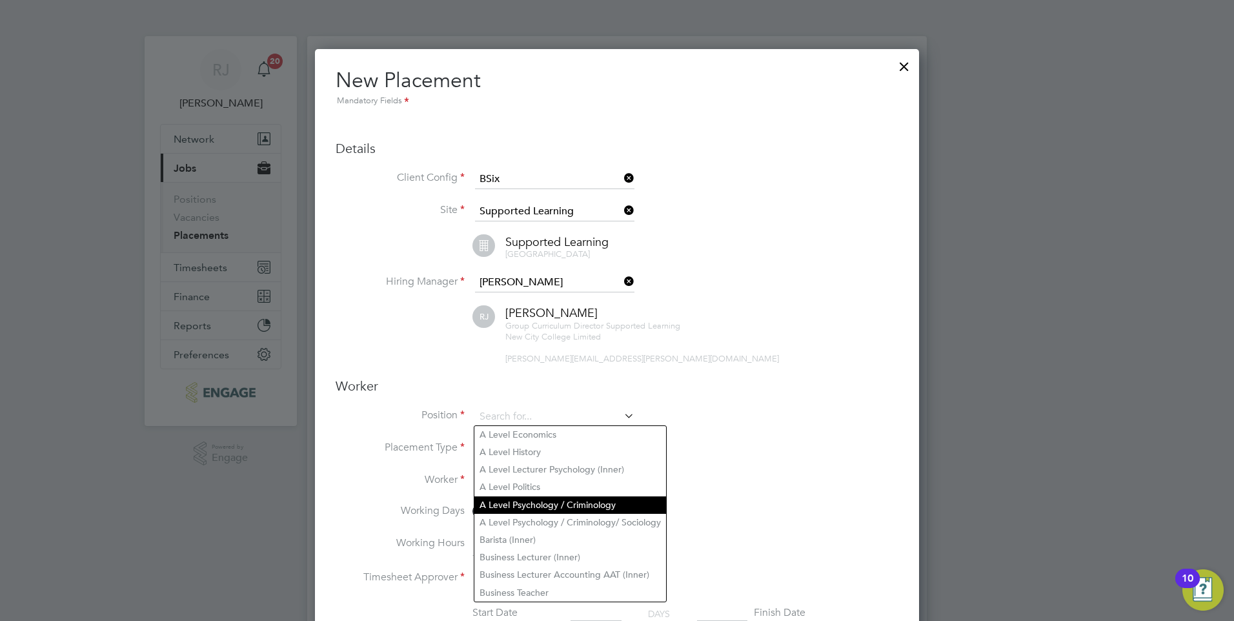
scroll to position [129, 0]
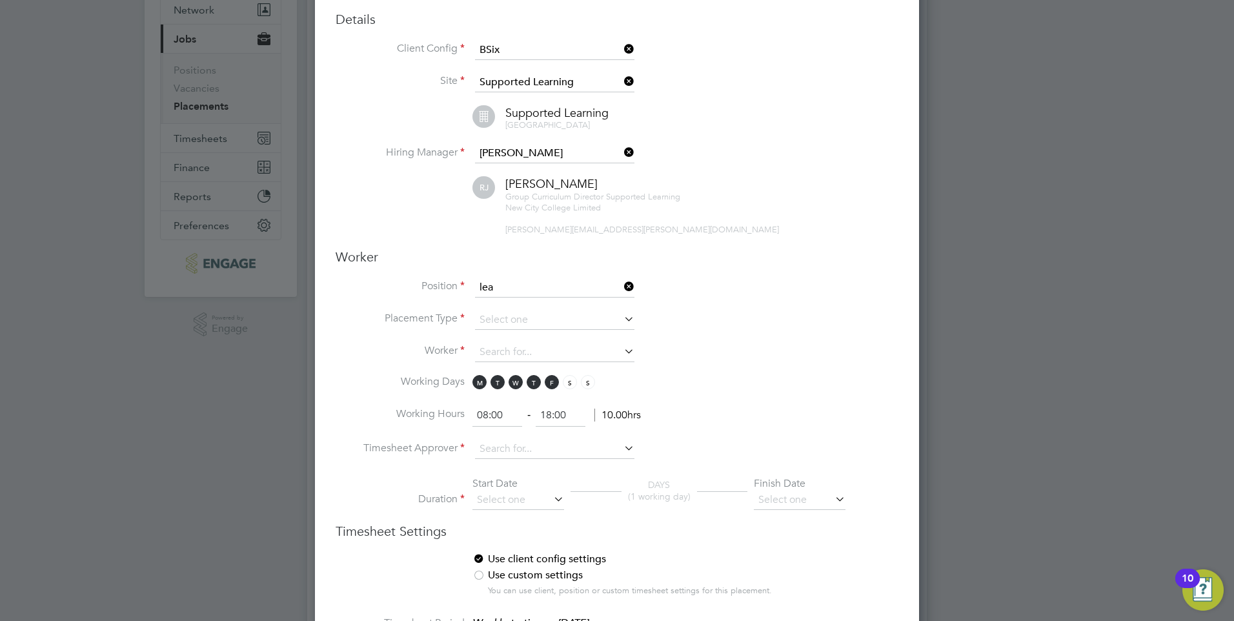
click at [527, 307] on li "Lea rning Support Assistant (Inner)" at bounding box center [592, 305] width 236 height 17
type input "Learning Support Assistant (Inner)"
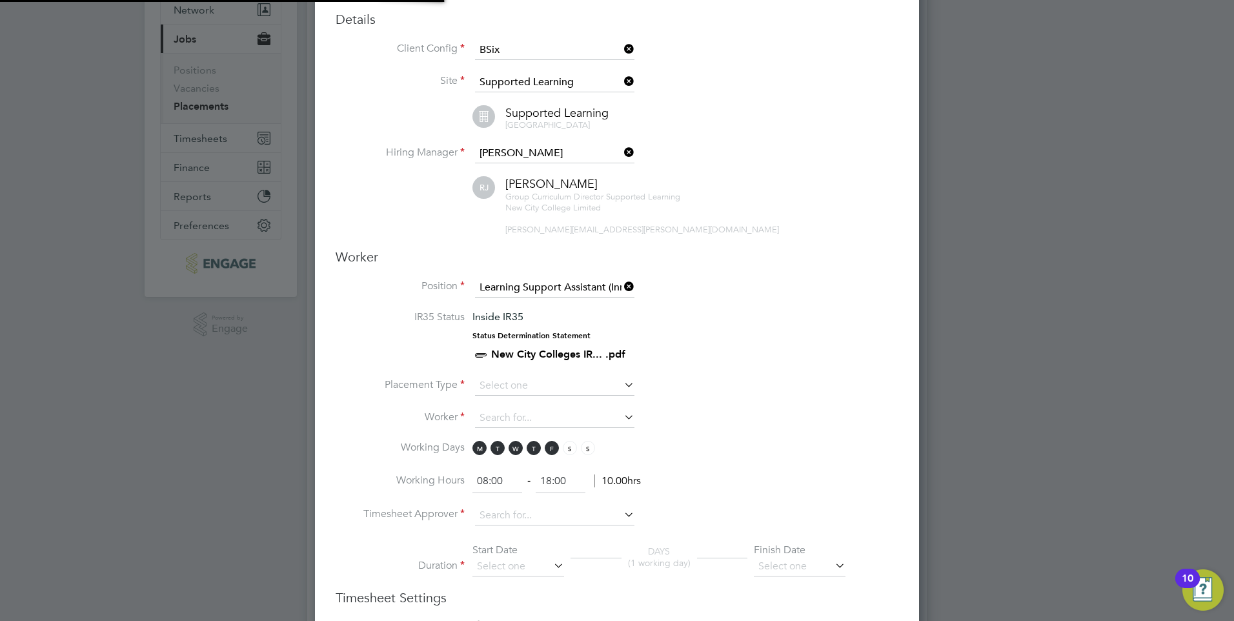
scroll to position [38, 68]
click at [621, 384] on icon at bounding box center [621, 385] width 0 height 18
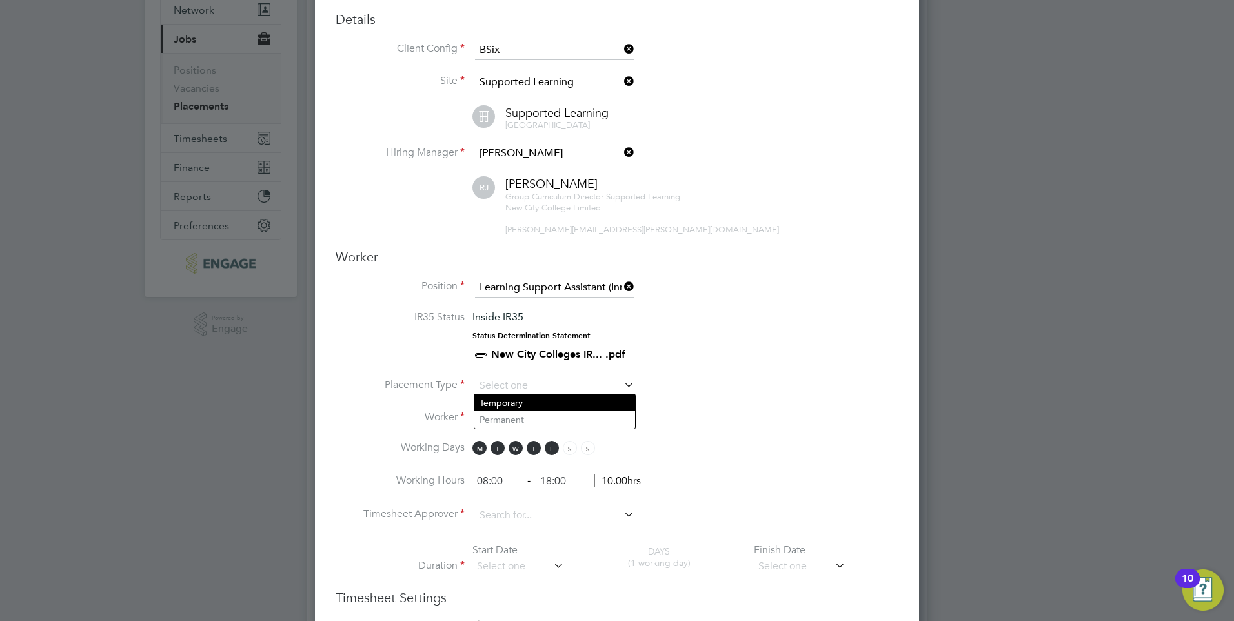
click at [540, 401] on li "Temporary" at bounding box center [554, 402] width 161 height 17
type input "Temporary"
click at [669, 401] on li "Placement Type Temporary" at bounding box center [617, 392] width 563 height 32
click at [621, 415] on icon at bounding box center [621, 417] width 0 height 18
click at [718, 408] on li "Worker" at bounding box center [617, 424] width 563 height 32
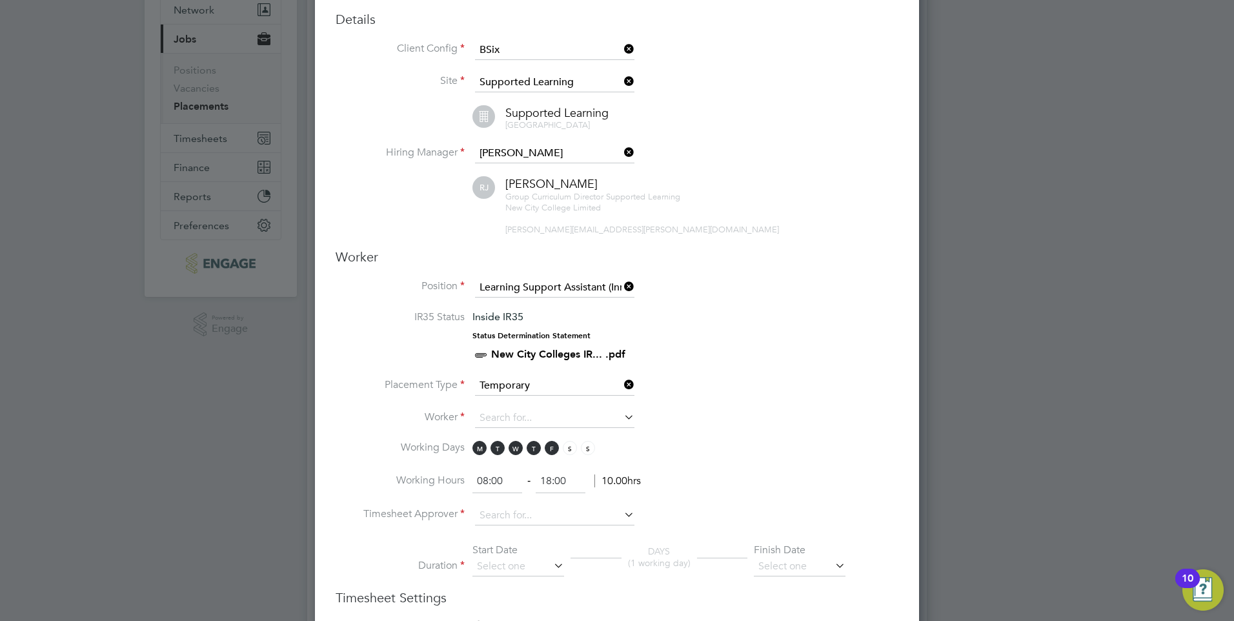
scroll to position [0, 0]
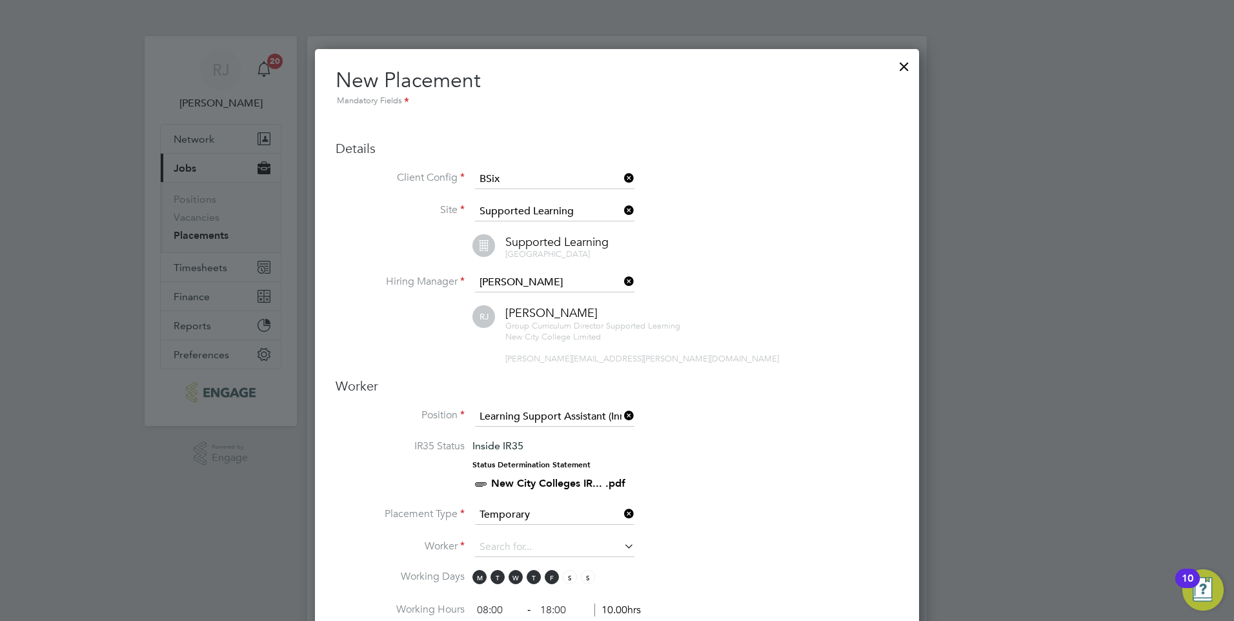
click at [904, 68] on div at bounding box center [903, 63] width 23 height 23
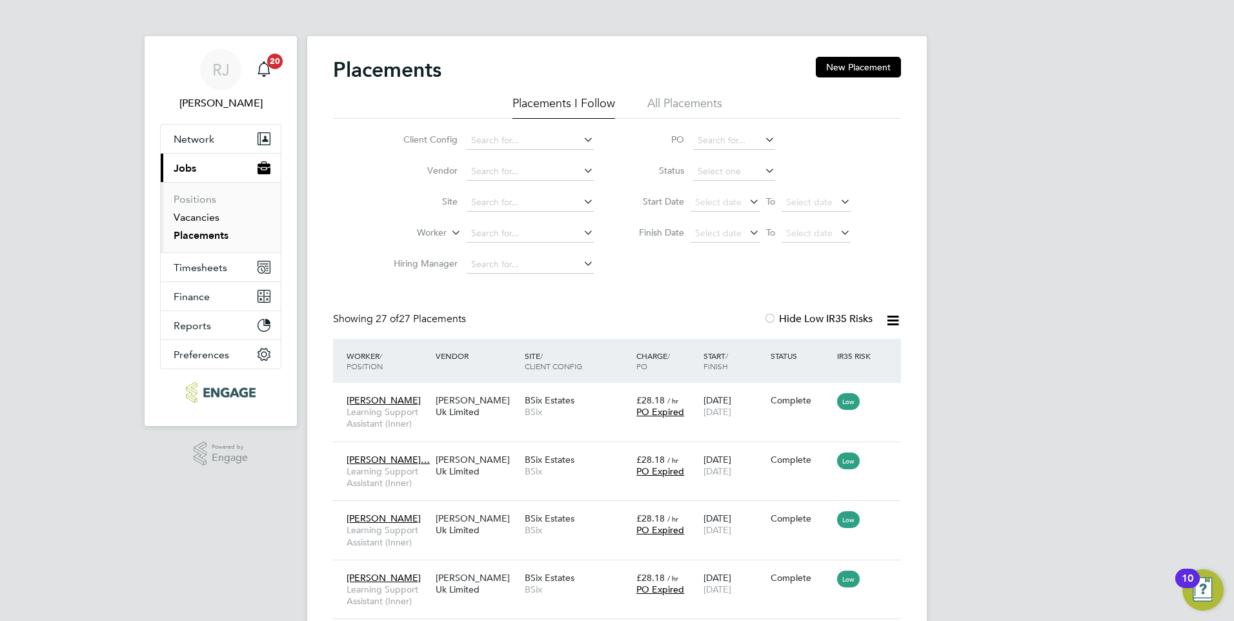
click at [207, 217] on link "Vacancies" at bounding box center [197, 217] width 46 height 12
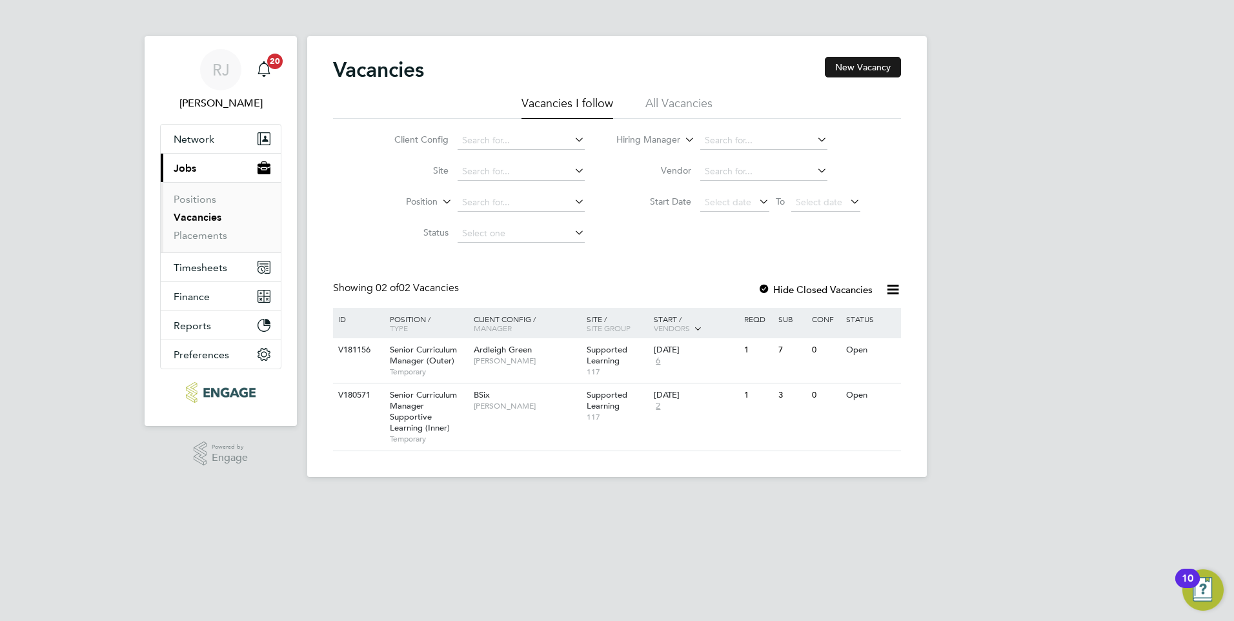
click at [870, 70] on button "New Vacancy" at bounding box center [863, 67] width 76 height 21
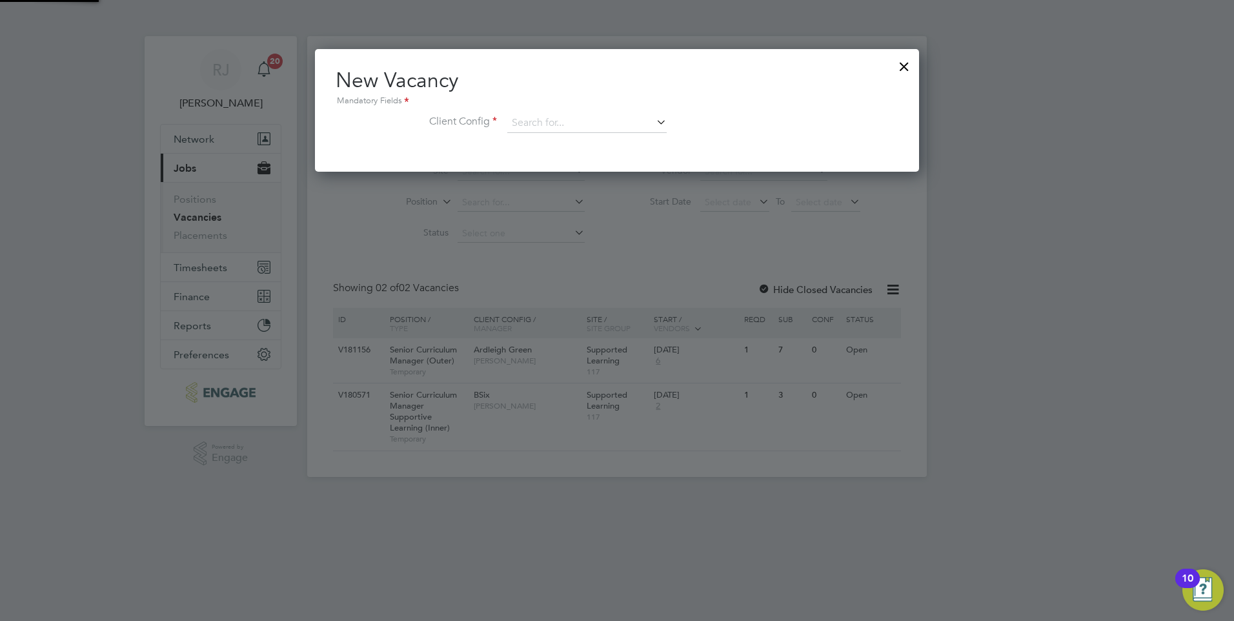
scroll to position [123, 605]
click at [619, 124] on input at bounding box center [586, 123] width 159 height 19
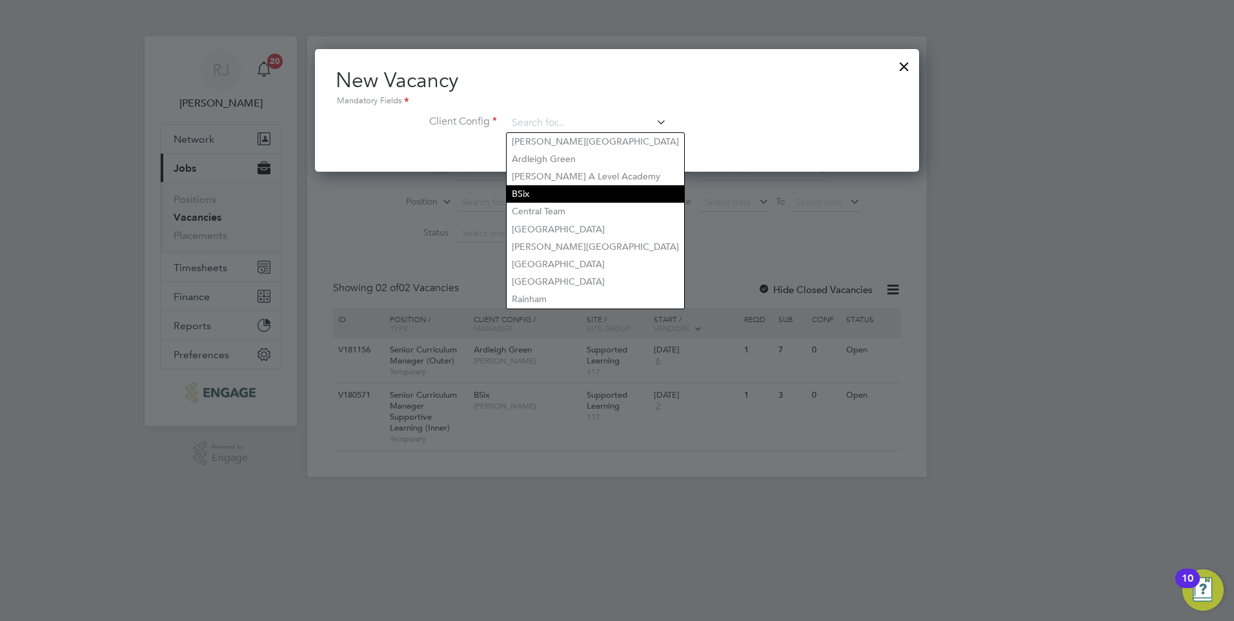
click at [548, 186] on li "BSix" at bounding box center [595, 193] width 177 height 17
type input "BSix"
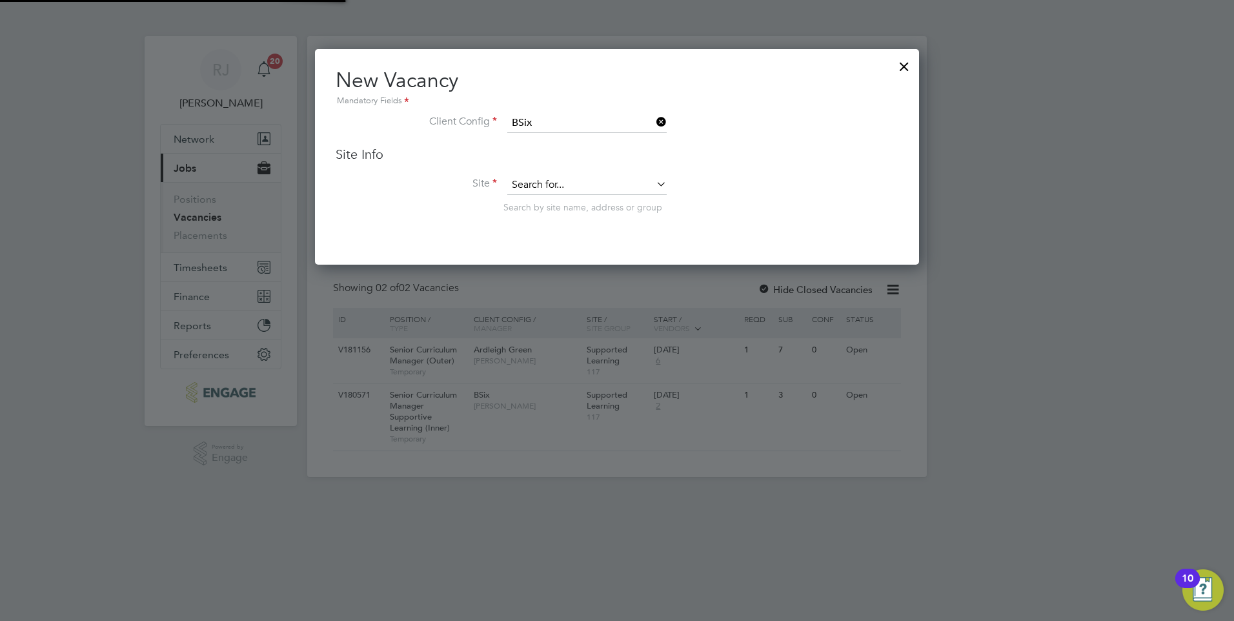
scroll to position [216, 605]
click at [559, 182] on input at bounding box center [586, 185] width 159 height 19
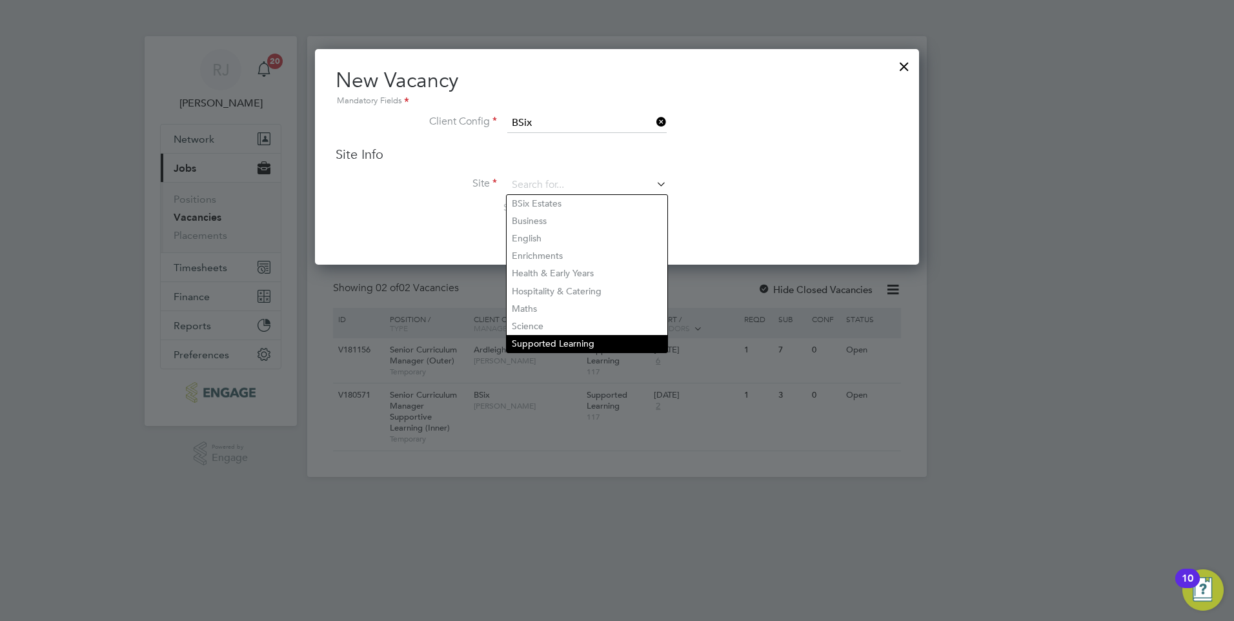
click at [564, 336] on li "Supported Learning" at bounding box center [587, 343] width 161 height 17
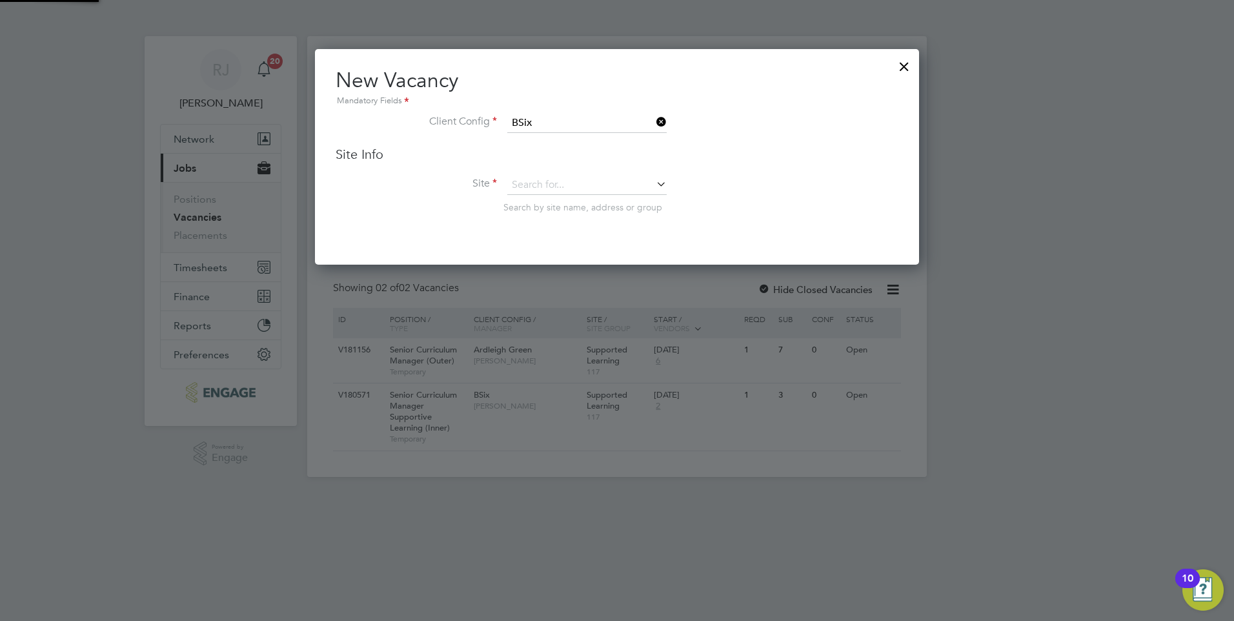
type input "Supported Learning"
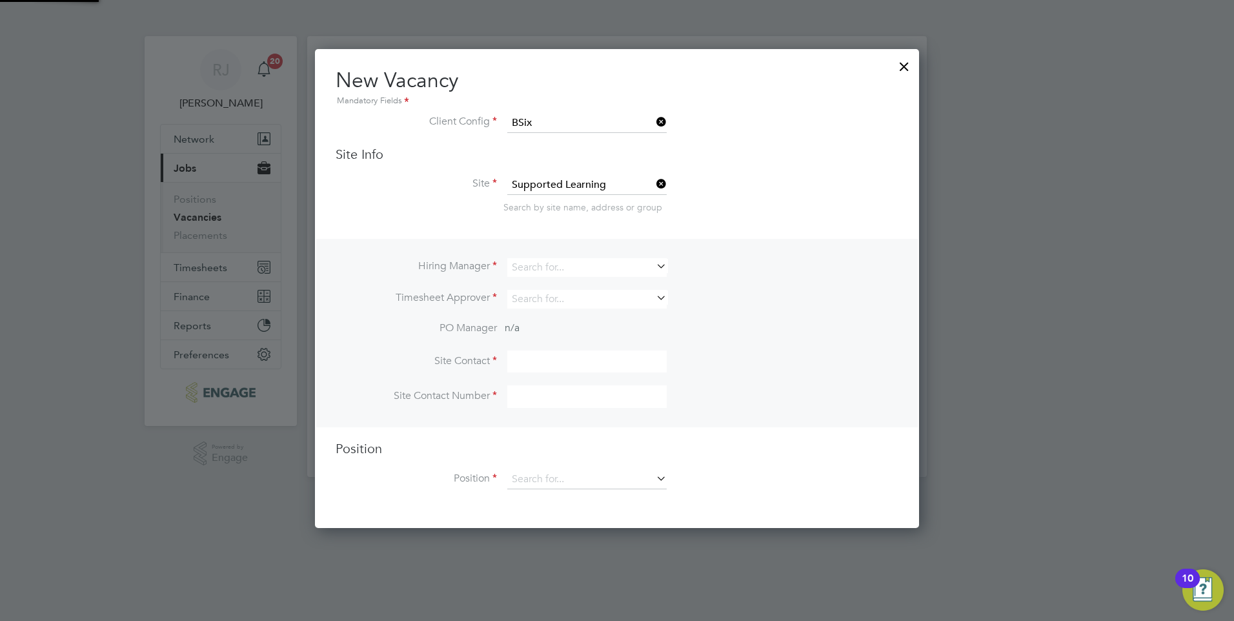
scroll to position [480, 605]
click at [648, 268] on input at bounding box center [586, 267] width 159 height 19
click at [572, 290] on li "Rach el Johnson" at bounding box center [587, 285] width 161 height 17
type input "[PERSON_NAME]"
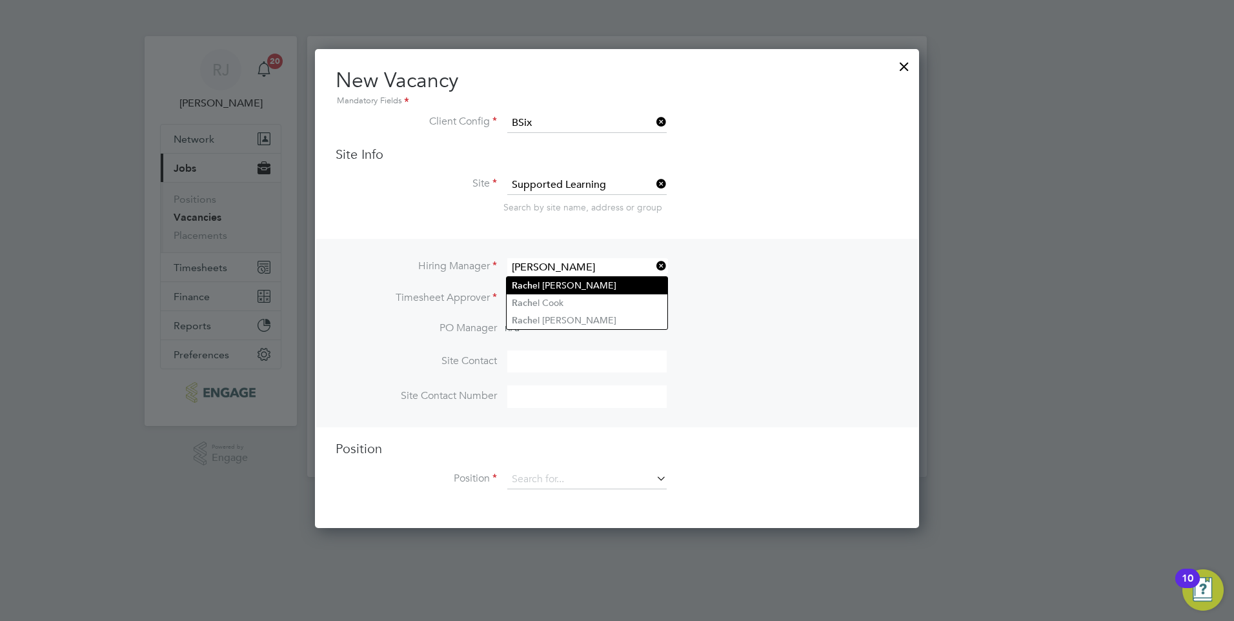
scroll to position [536, 605]
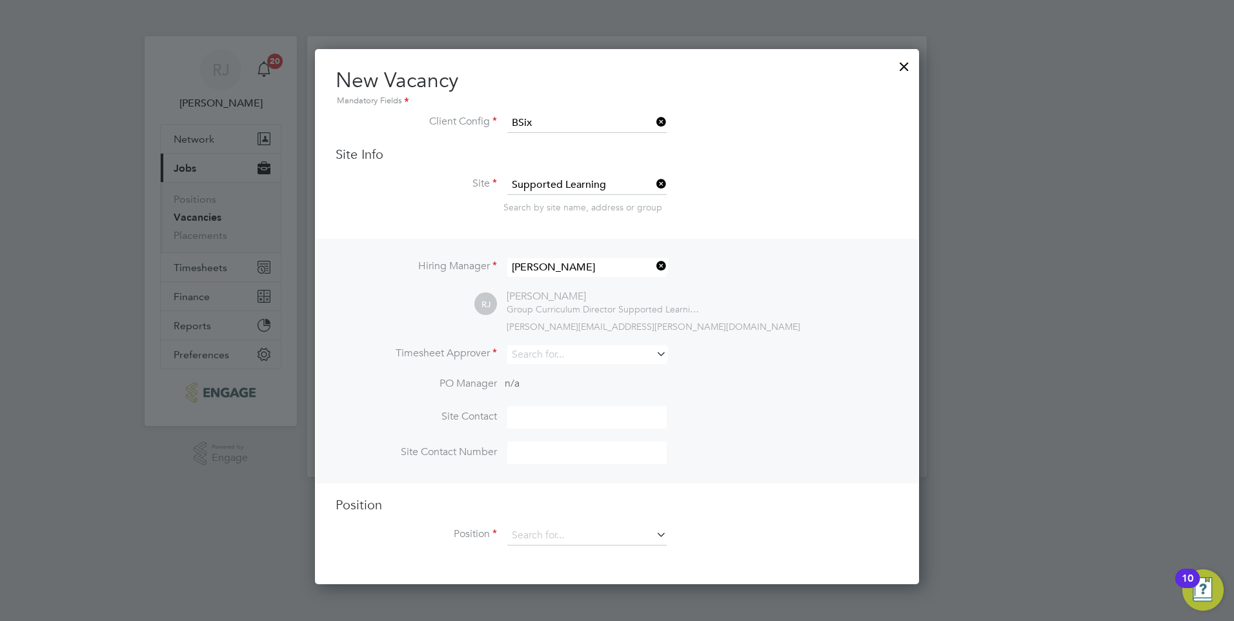
click at [654, 356] on icon at bounding box center [654, 354] width 0 height 18
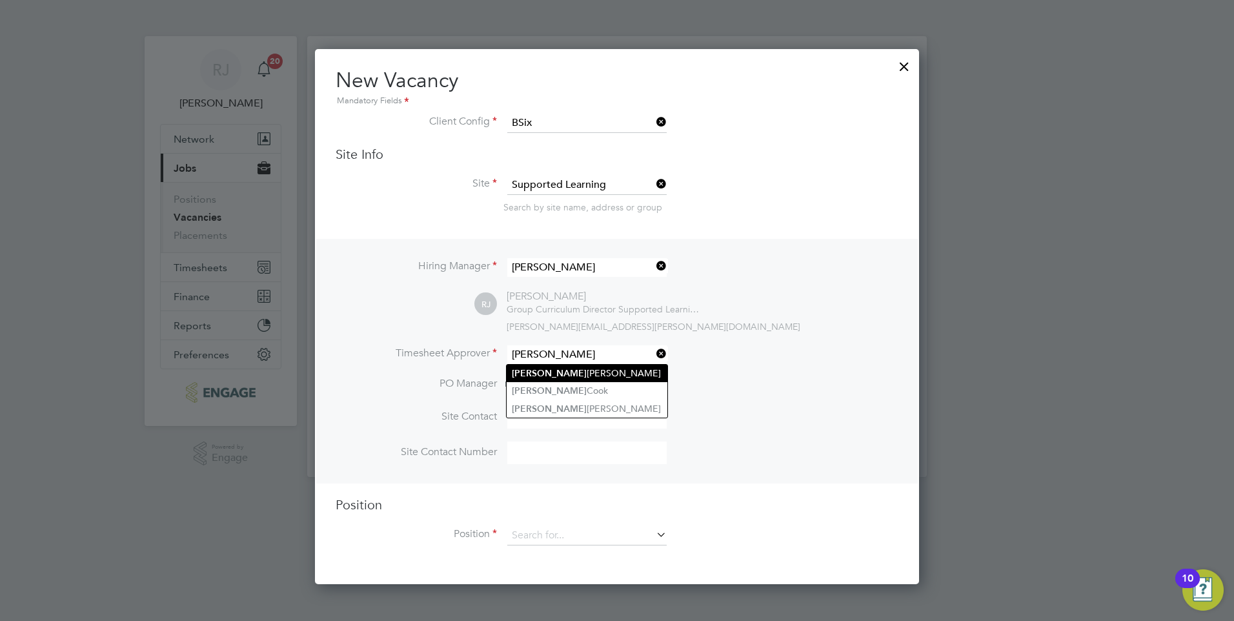
click at [574, 370] on li "Rachel Johnson" at bounding box center [587, 373] width 161 height 17
type input "[PERSON_NAME]"
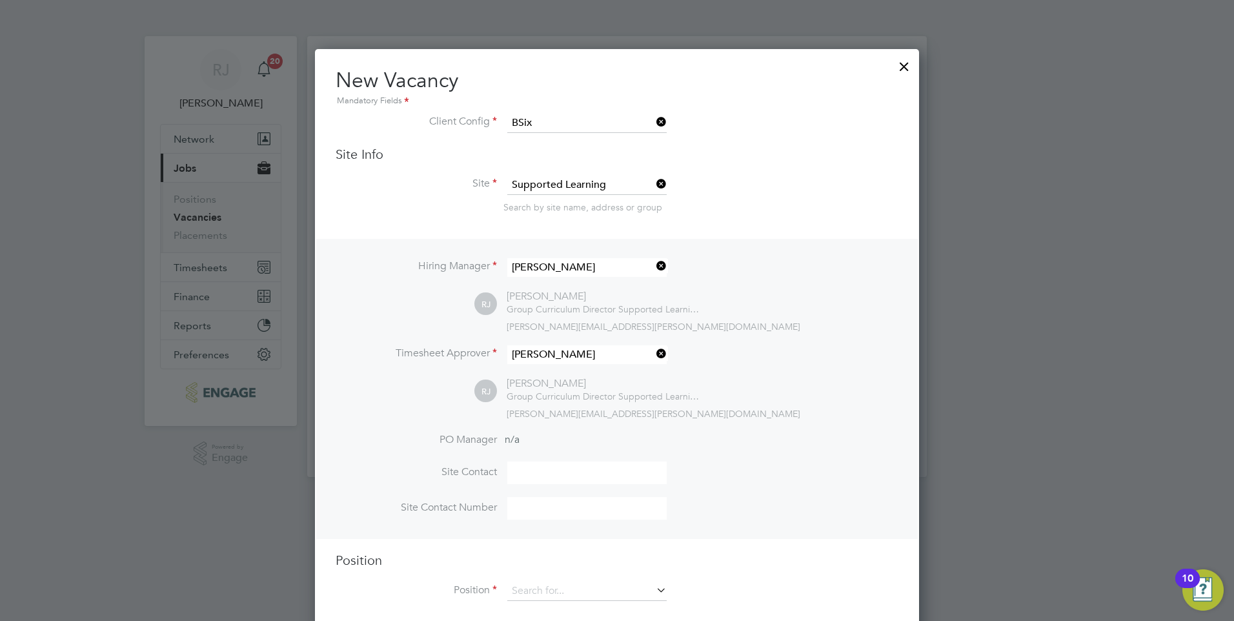
click at [543, 469] on input at bounding box center [586, 472] width 159 height 23
click at [901, 66] on div at bounding box center [903, 63] width 23 height 23
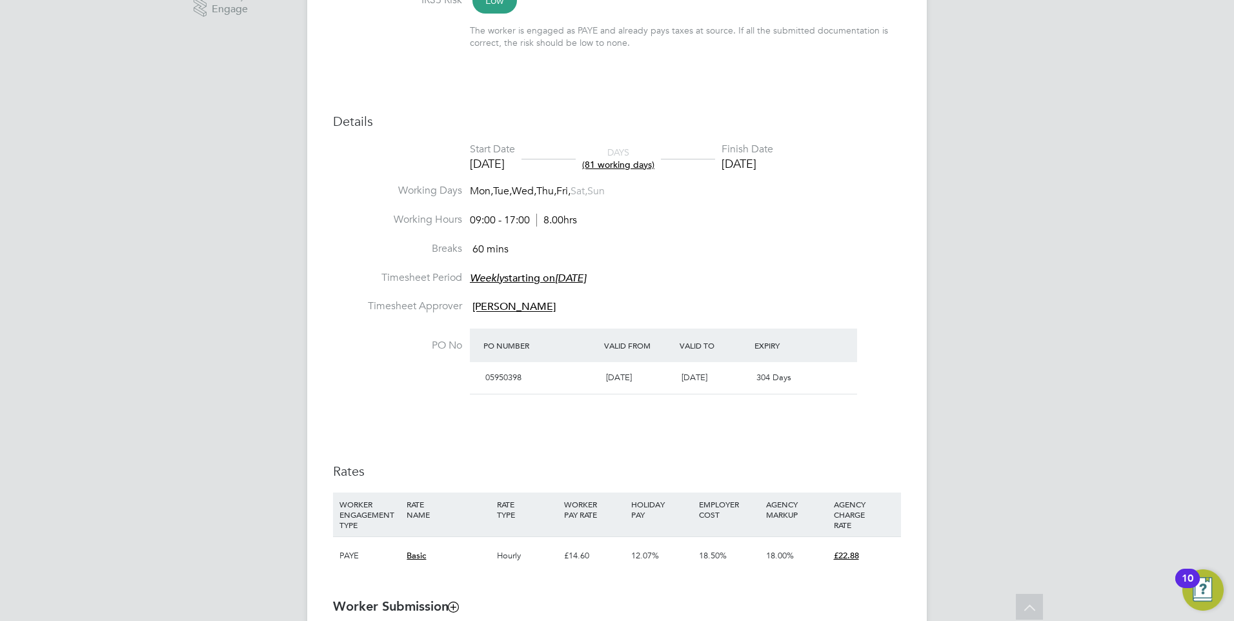
scroll to position [771, 0]
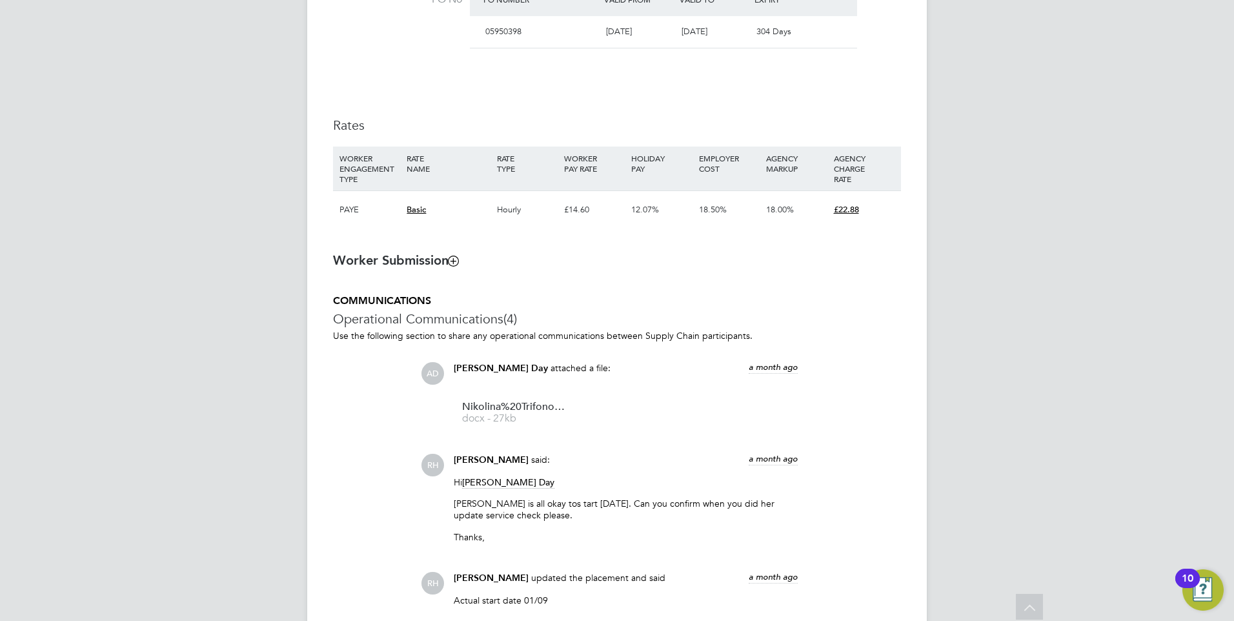
scroll to position [839, 0]
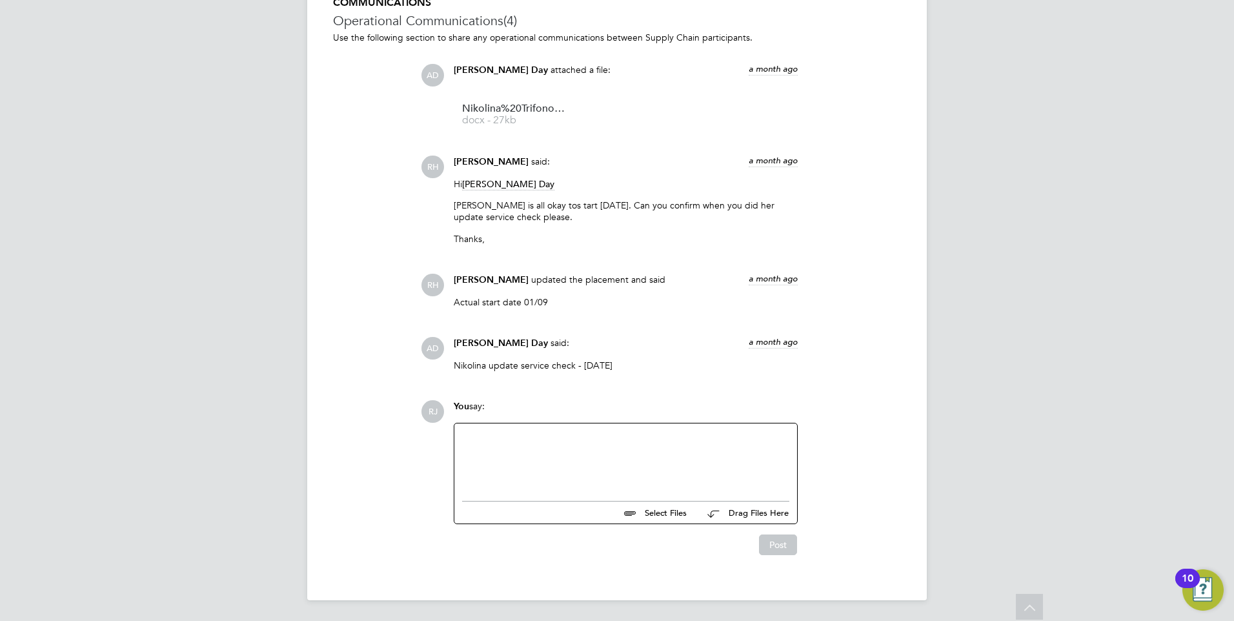
click at [506, 446] on div at bounding box center [625, 458] width 327 height 55
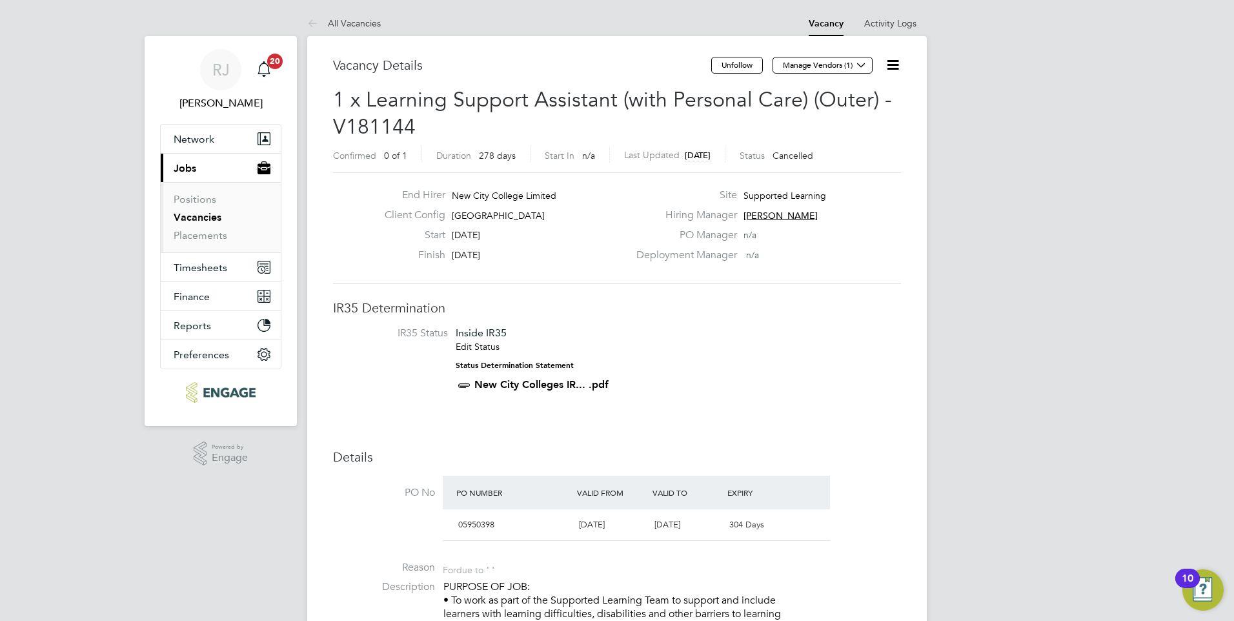
click at [892, 65] on icon at bounding box center [893, 65] width 16 height 16
click at [745, 70] on button "Unfollow" at bounding box center [737, 65] width 52 height 17
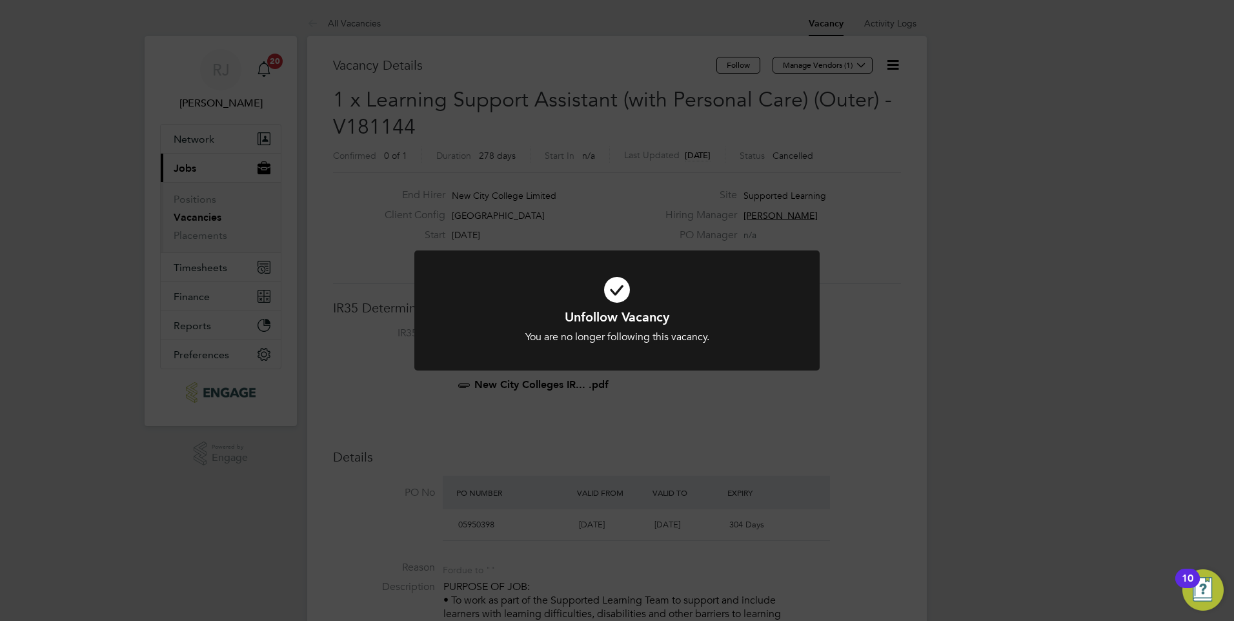
click at [943, 286] on div "Unfollow Vacancy You are no longer following this vacancy. Cancel Okay" at bounding box center [617, 310] width 1234 height 621
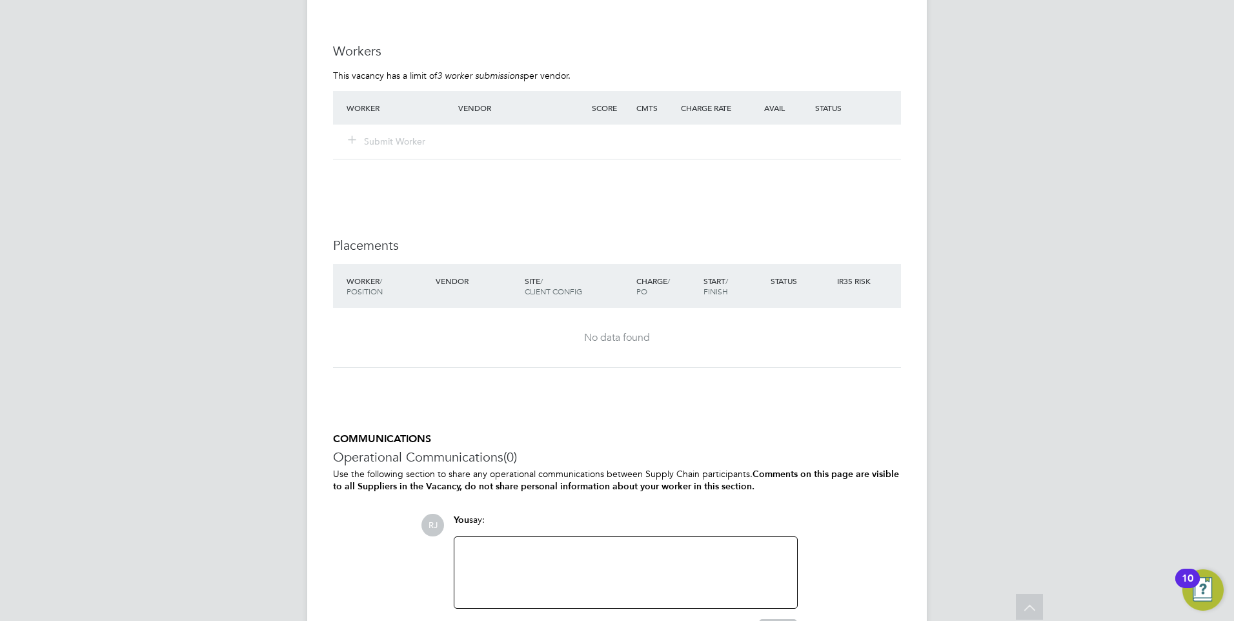
scroll to position [2600, 0]
